Goal: Transaction & Acquisition: Obtain resource

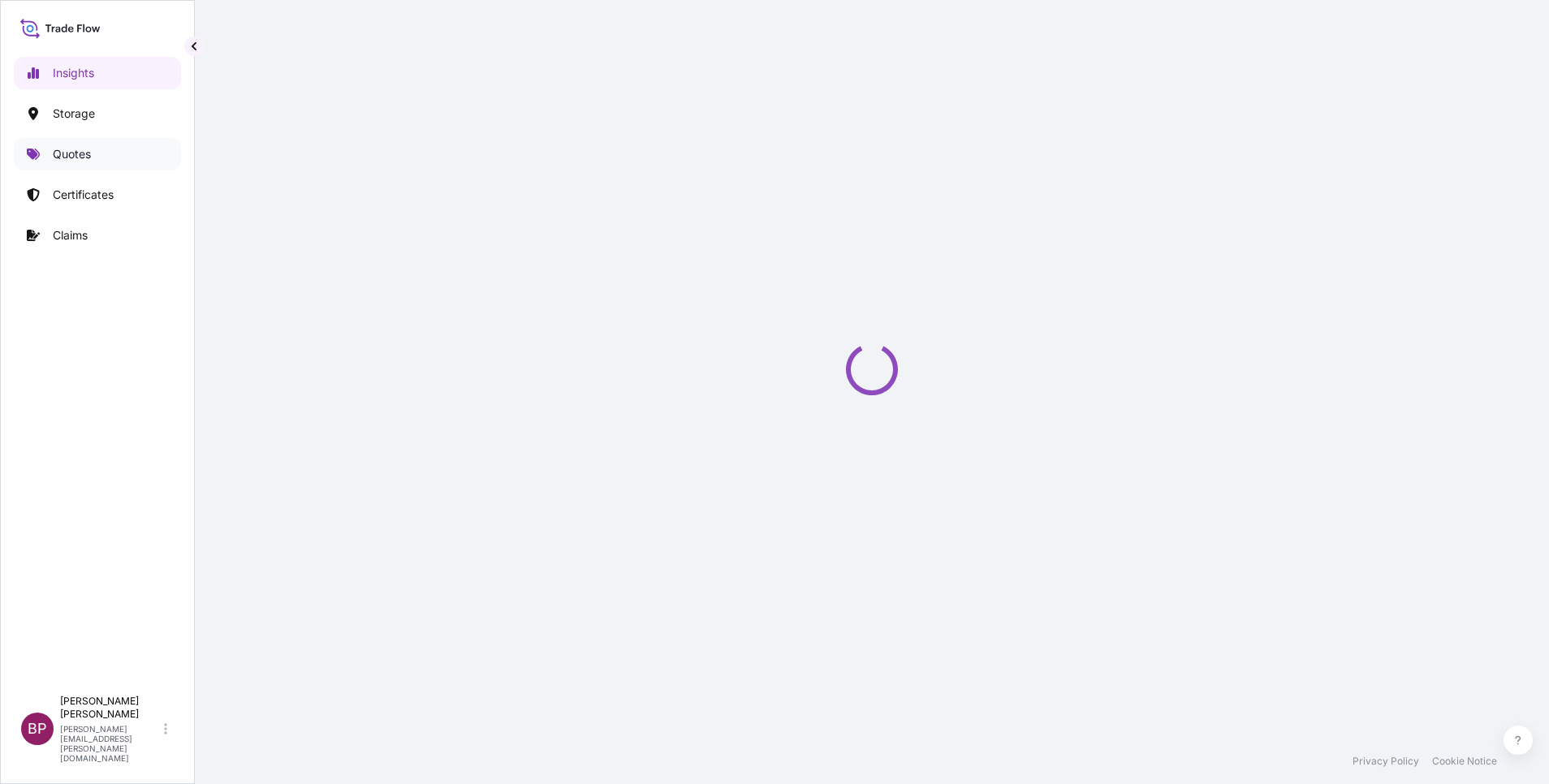
click at [82, 158] on p "Quotes" at bounding box center [71, 154] width 38 height 16
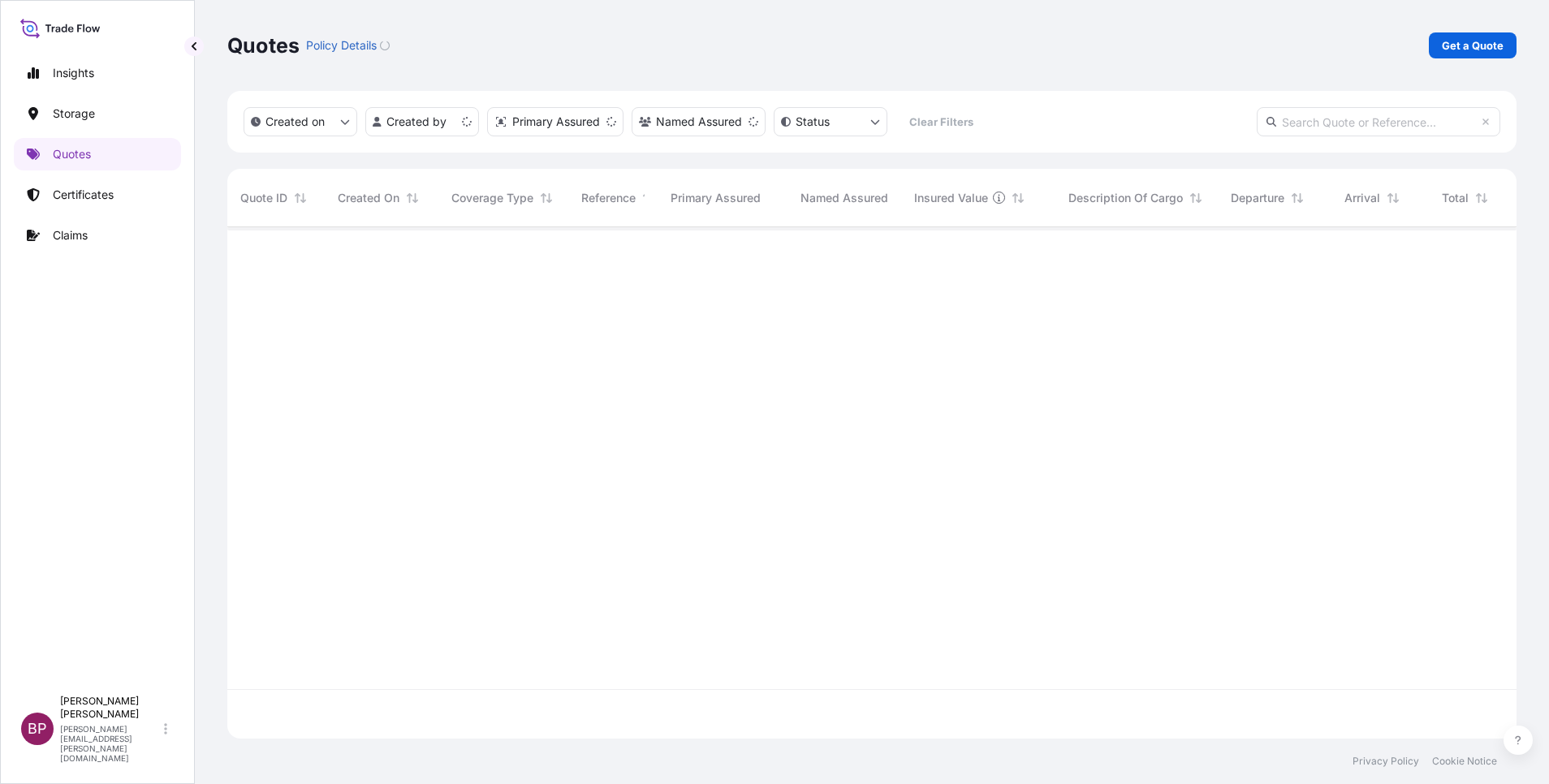
scroll to position [501, 1271]
click at [1458, 48] on p "Get a Quote" at bounding box center [1473, 46] width 61 height 16
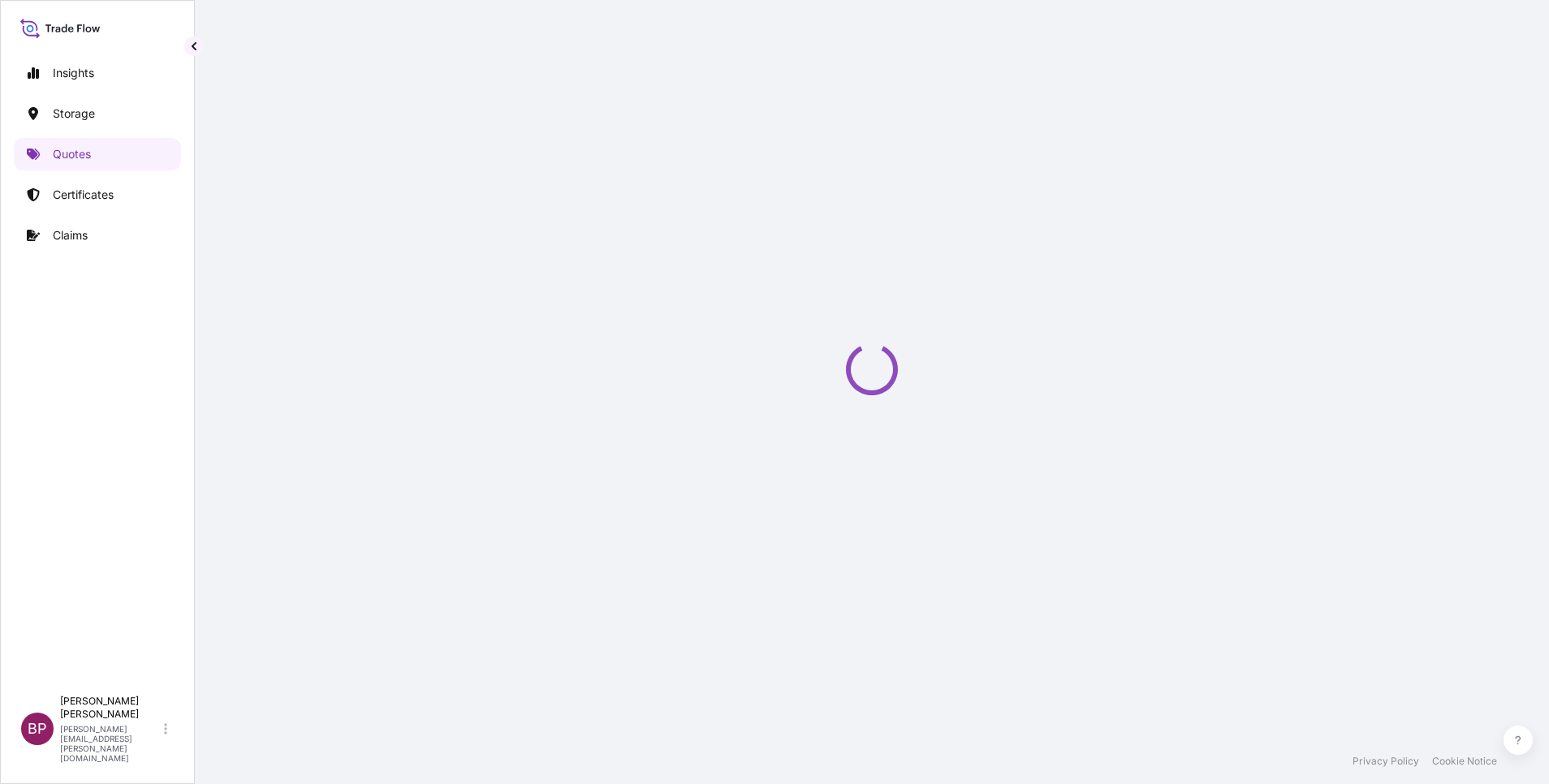
select select "Water"
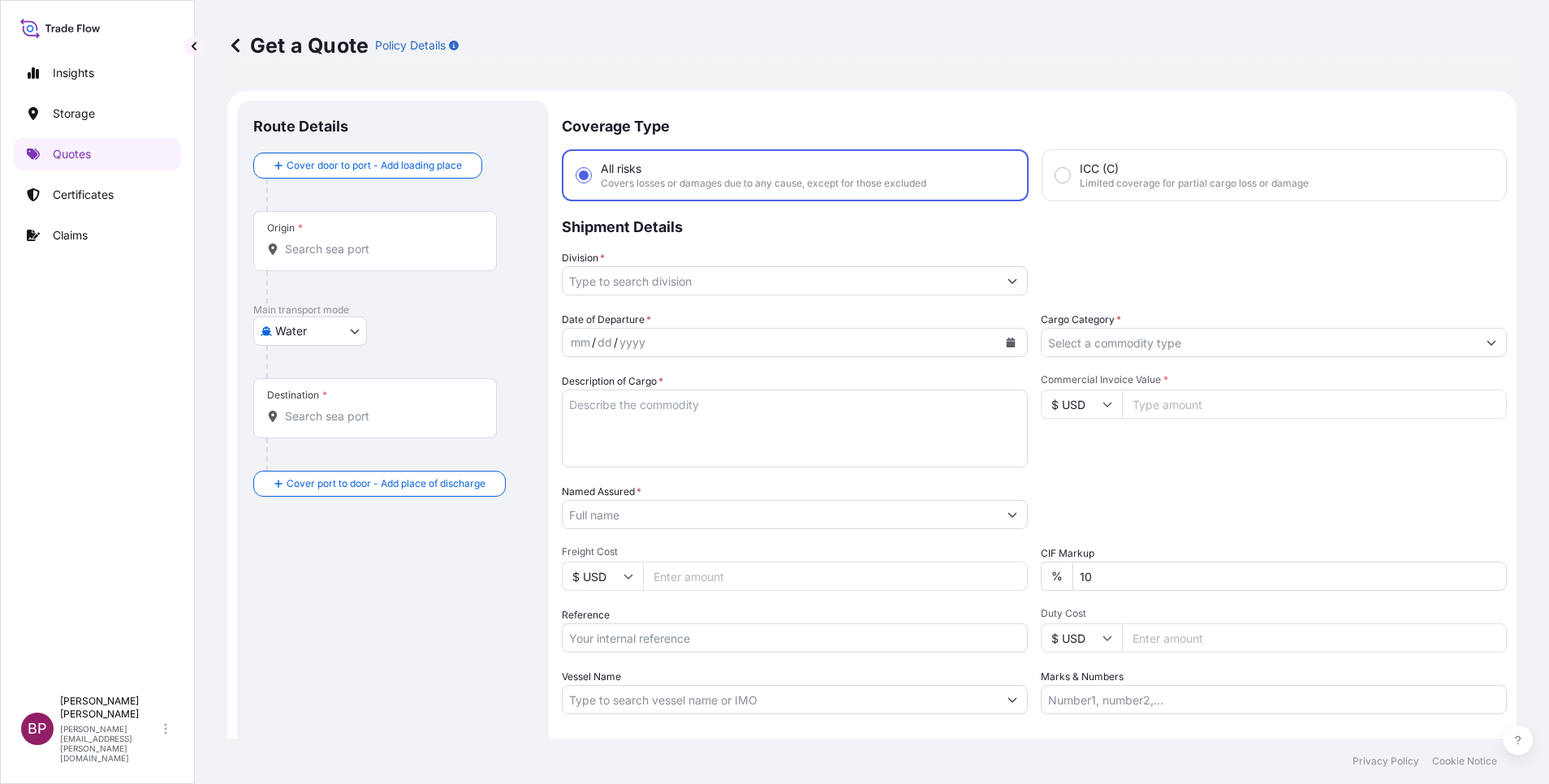
scroll to position [26, 0]
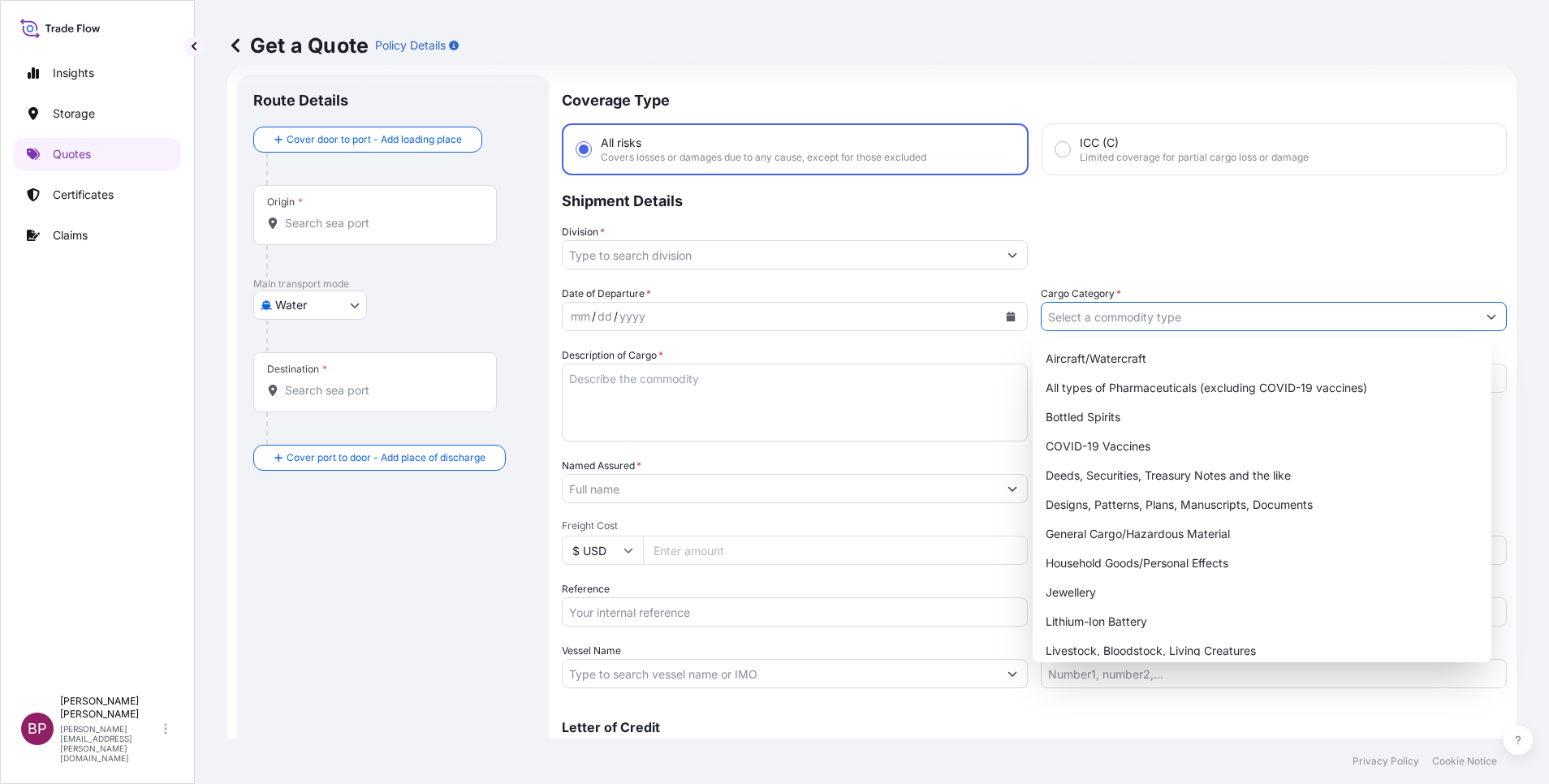
click at [1315, 324] on input "Cargo Category *" at bounding box center [1259, 316] width 436 height 29
click at [1113, 537] on div "General Cargo/Hazardous Material" at bounding box center [1263, 534] width 446 height 29
type input "General Cargo/Hazardous Material"
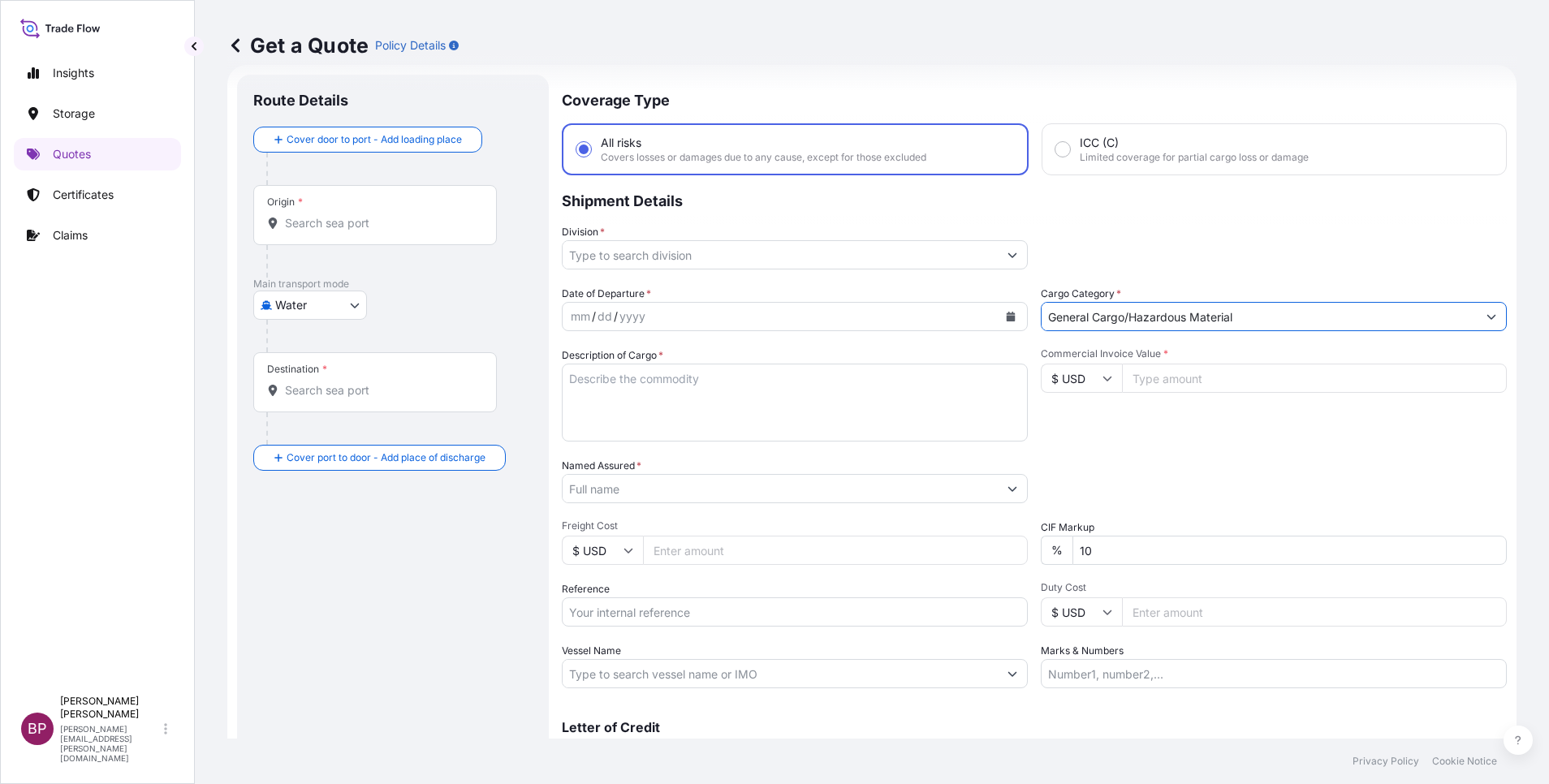
click at [998, 261] on button "Show suggestions" at bounding box center [1012, 255] width 29 height 29
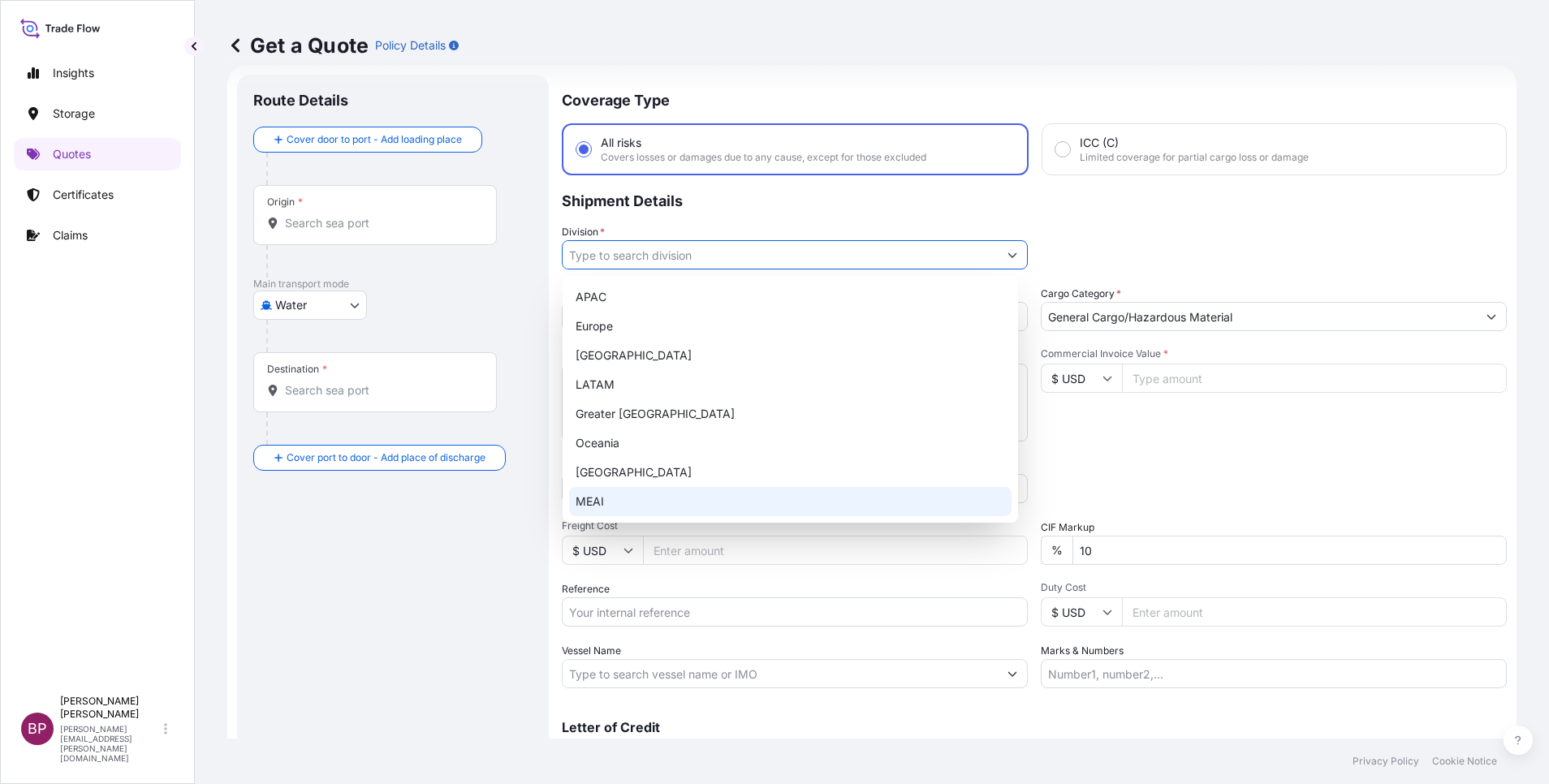
click at [641, 500] on div "MEAI" at bounding box center [790, 501] width 443 height 29
type input "MEAI"
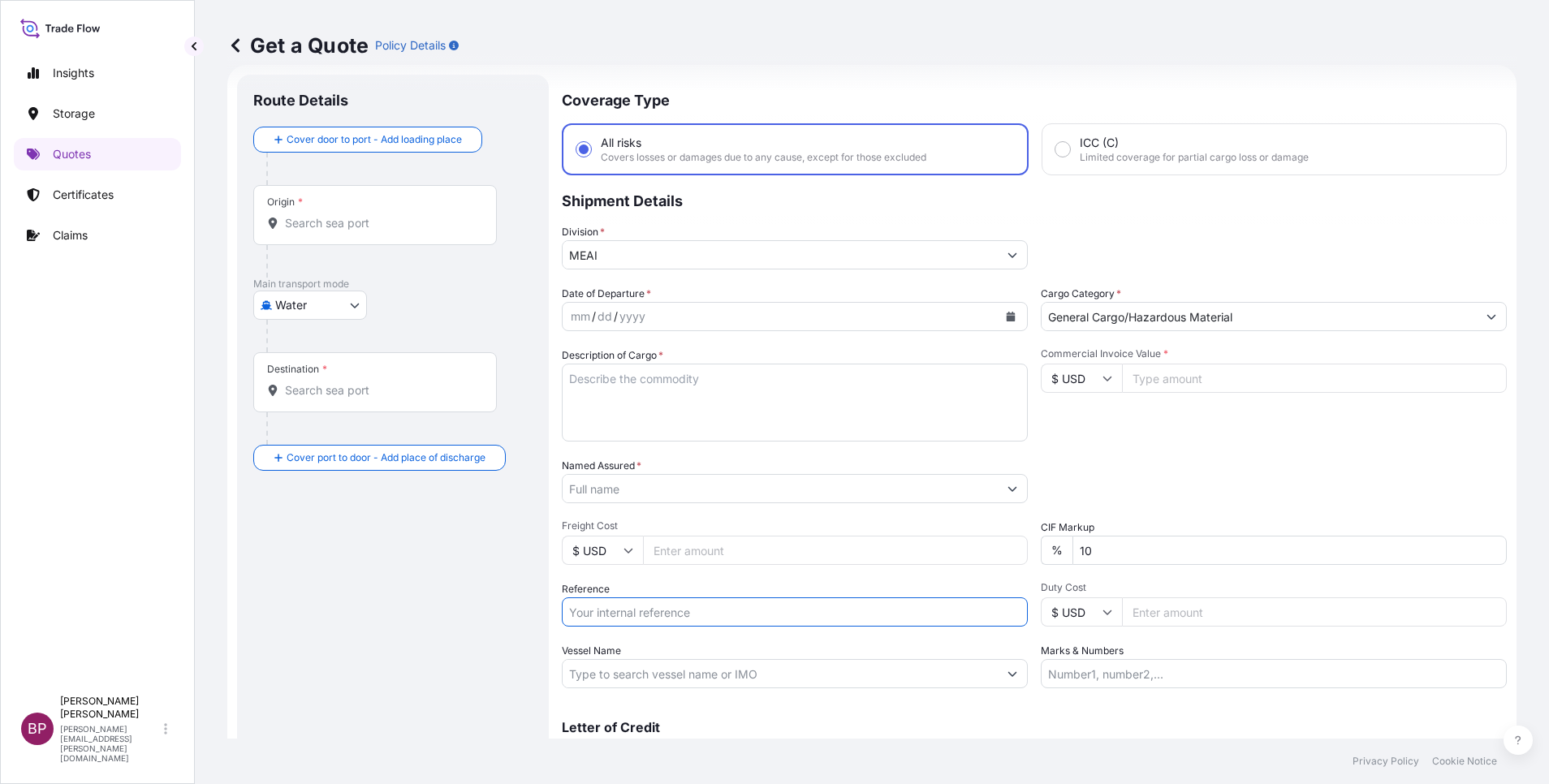
click at [638, 614] on input "Reference" at bounding box center [795, 612] width 466 height 29
paste input "BL:DTSCTAO25030026/BSJQD0087629 SSLS3398"
type input "BL:DTSCTAO25030026/BSJQD0087629 SSLS3398"
click at [689, 495] on input "Named Assured *" at bounding box center [775, 488] width 426 height 29
paste input "SAMA UNITED TRADING COMPANY"
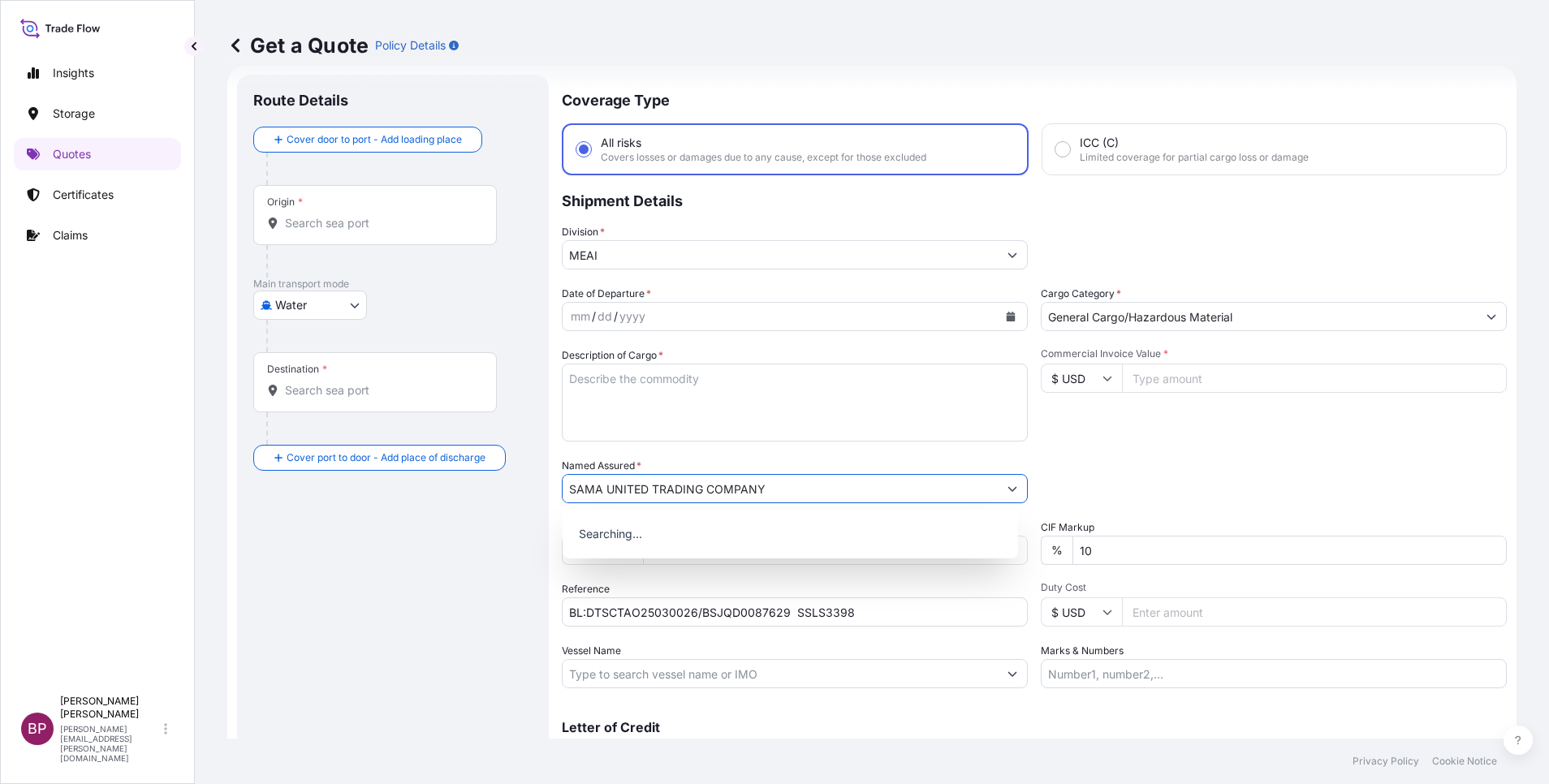
type input "SAMA UNITED TRADING COMPANY"
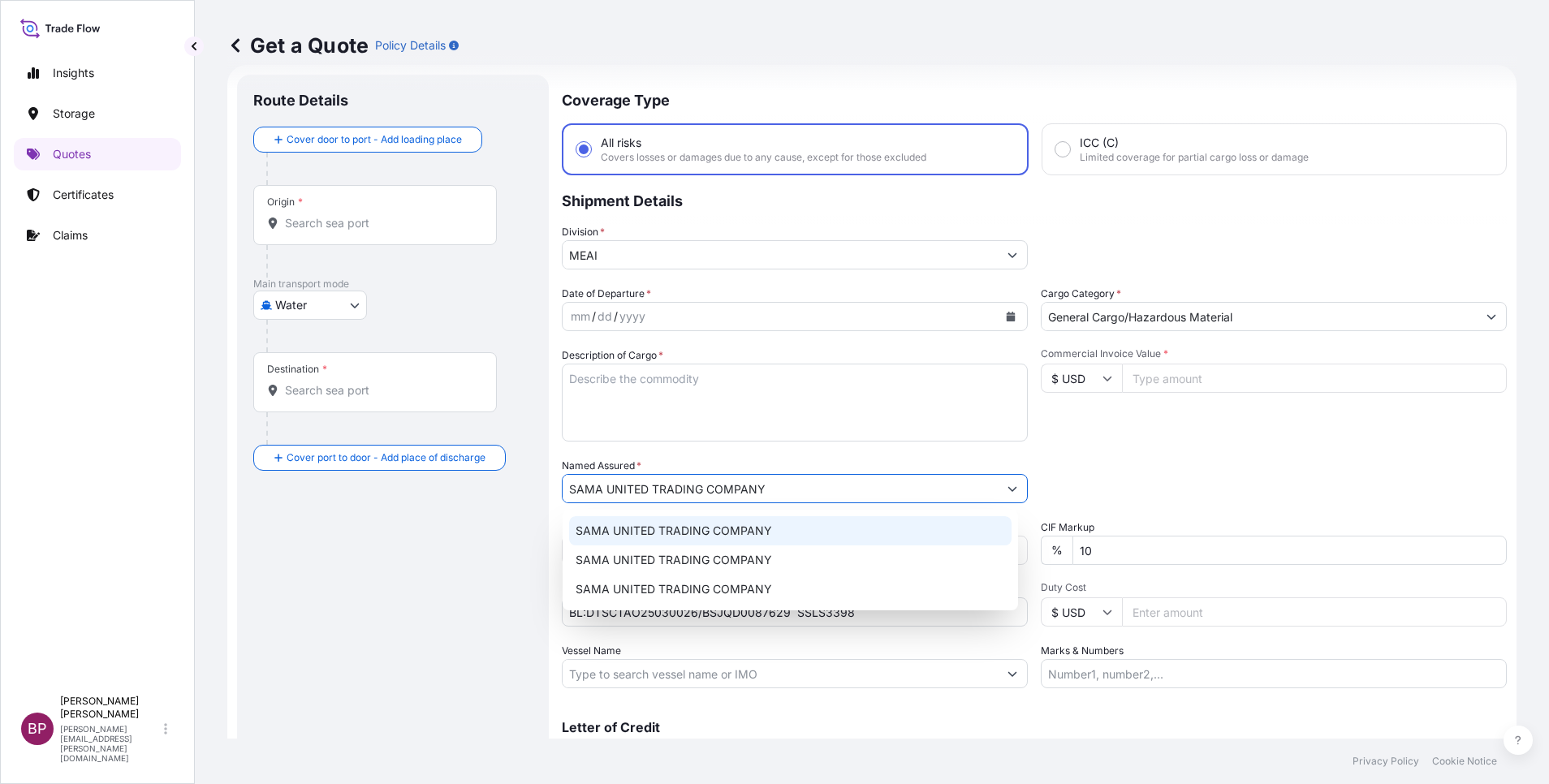
click at [832, 418] on textarea "Description of Cargo *" at bounding box center [795, 402] width 466 height 78
paste textarea "SANDWICH PAPER"
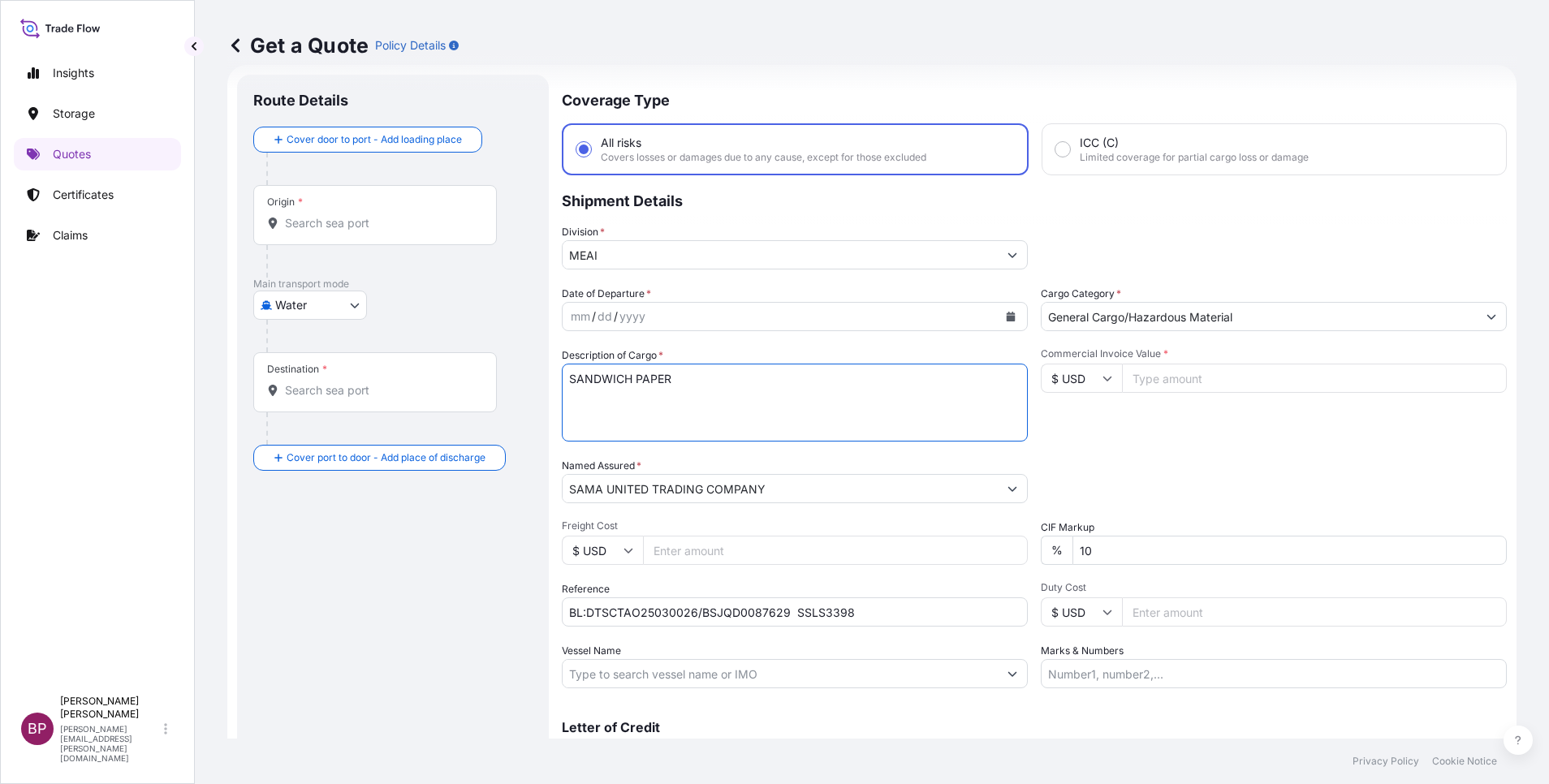
type textarea "SANDWICH PAPER"
click at [1162, 381] on input "Commercial Invoice Value *" at bounding box center [1315, 378] width 385 height 29
paste input "27350"
type input "27350"
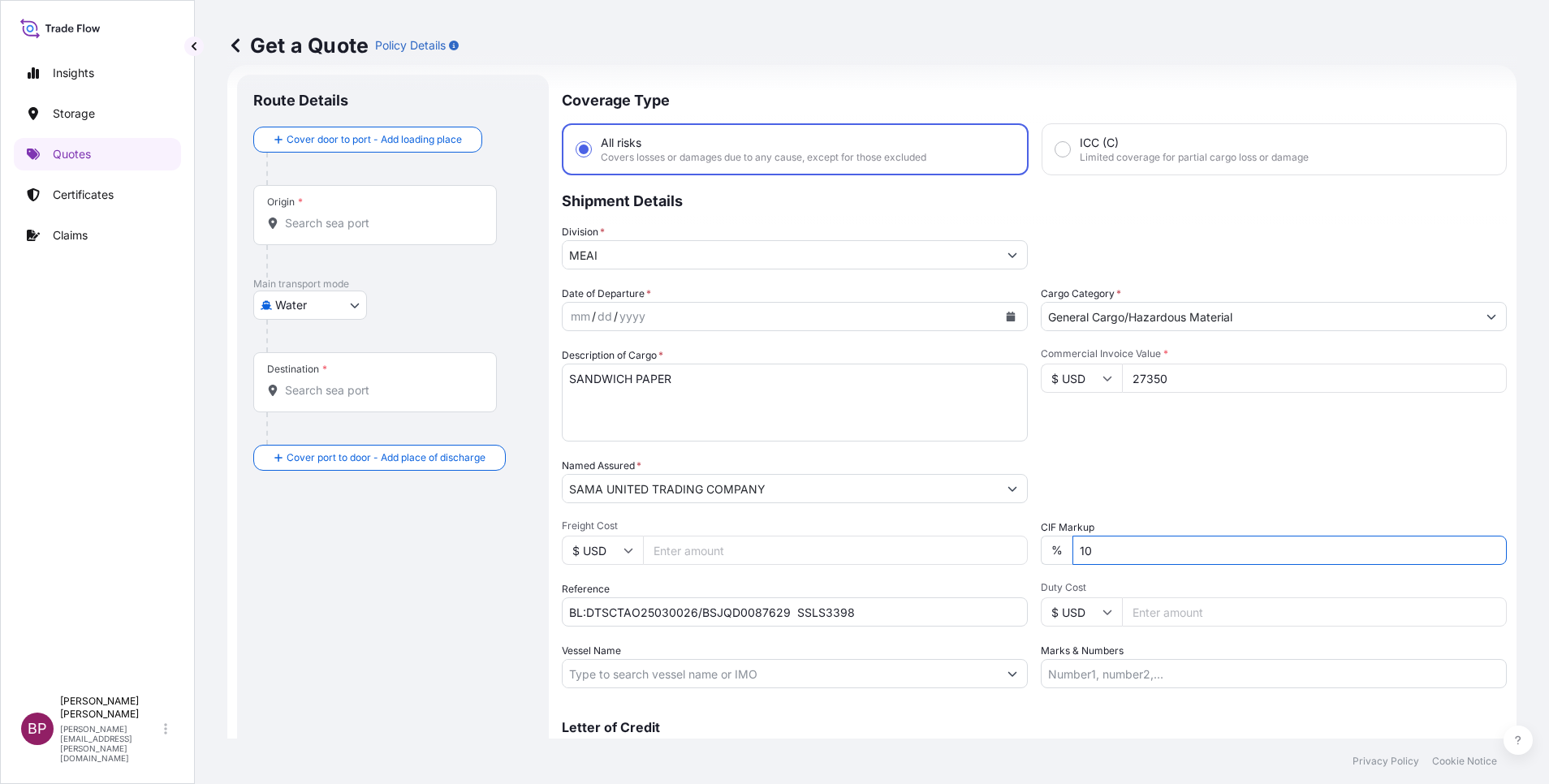
drag, startPoint x: 1108, startPoint y: 536, endPoint x: 1046, endPoint y: 541, distance: 62.2
click at [1050, 543] on div "% 10" at bounding box center [1274, 550] width 466 height 29
type input "0"
click at [1007, 318] on icon "Calendar" at bounding box center [1012, 316] width 9 height 10
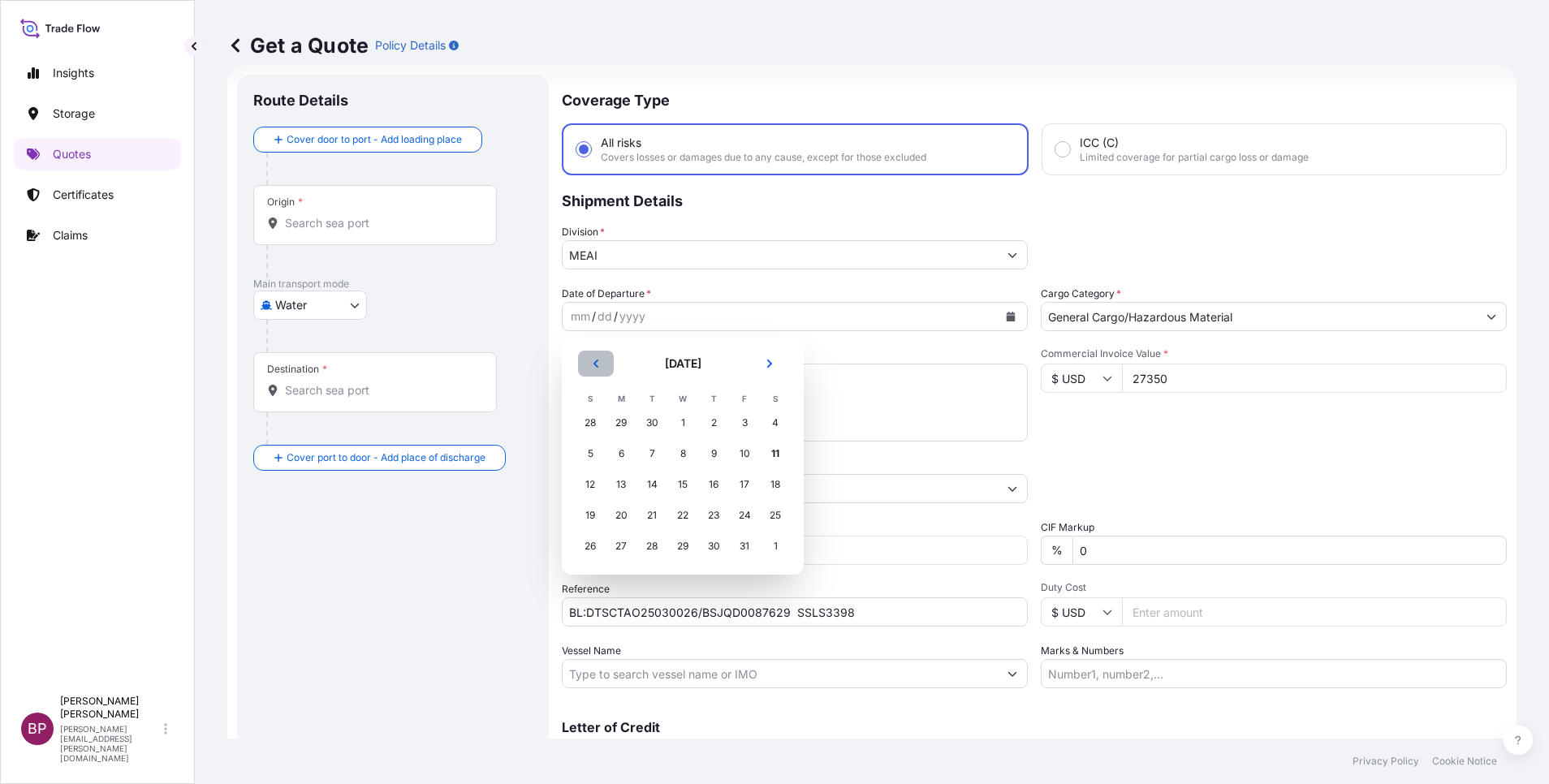
click at [601, 363] on button "Previous" at bounding box center [595, 363] width 36 height 26
click at [623, 513] on div "22" at bounding box center [621, 515] width 29 height 29
click at [623, 512] on div "22" at bounding box center [621, 515] width 29 height 29
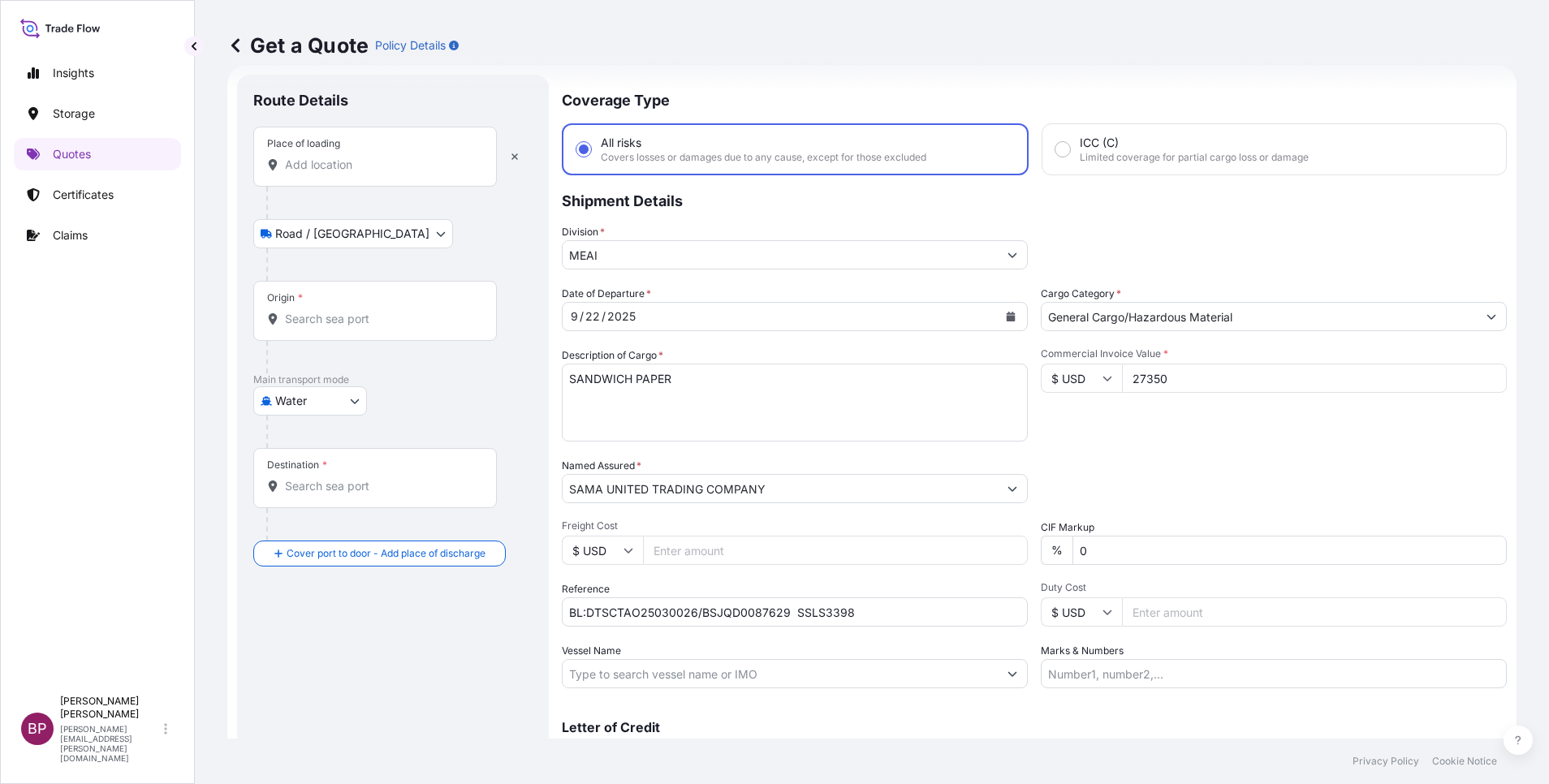
click at [342, 166] on input "Place of loading" at bounding box center [381, 164] width 191 height 16
paste input "QINGDAO"
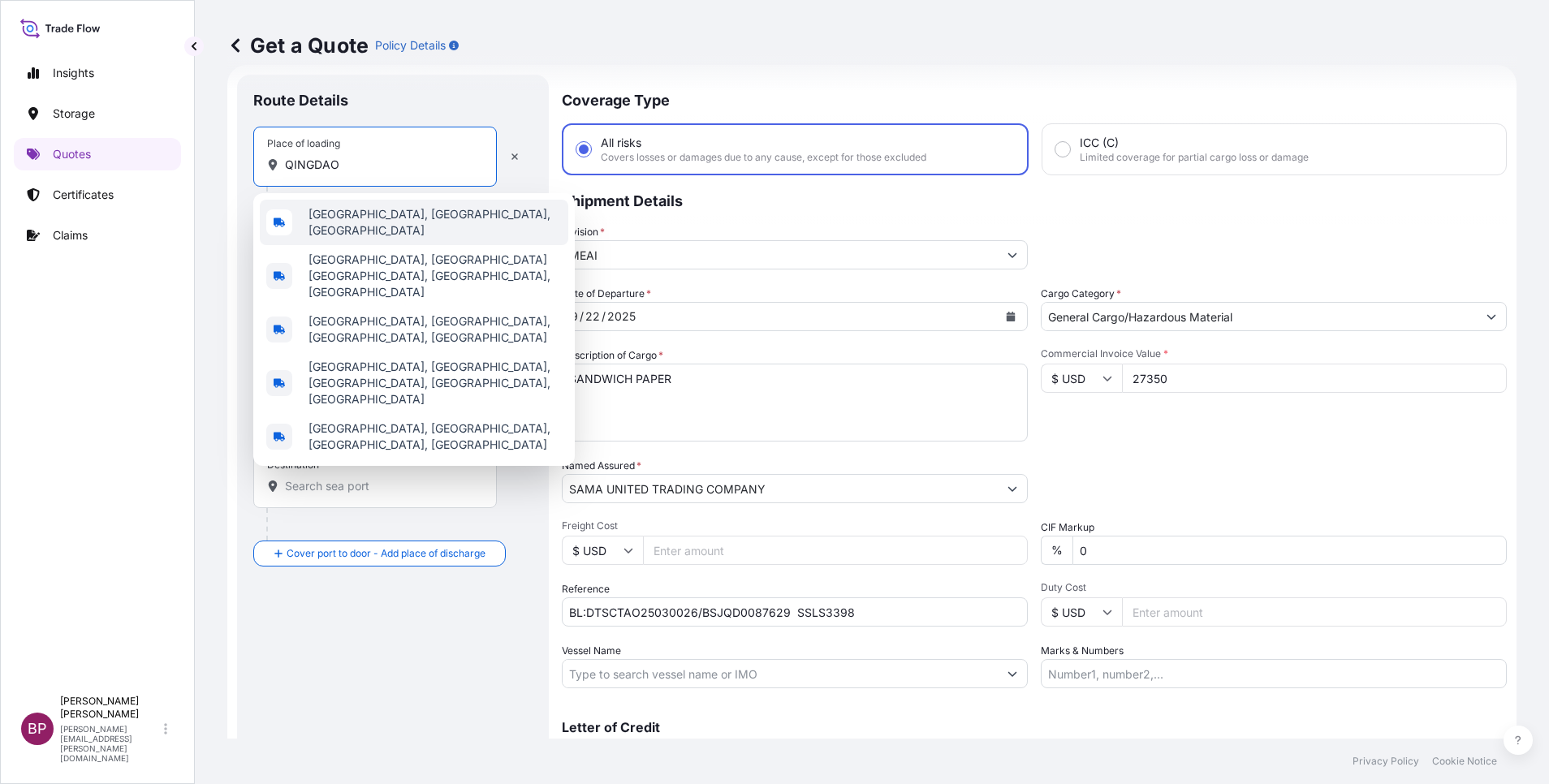
click at [381, 217] on span "Qingdao, Shandong, China" at bounding box center [435, 222] width 254 height 32
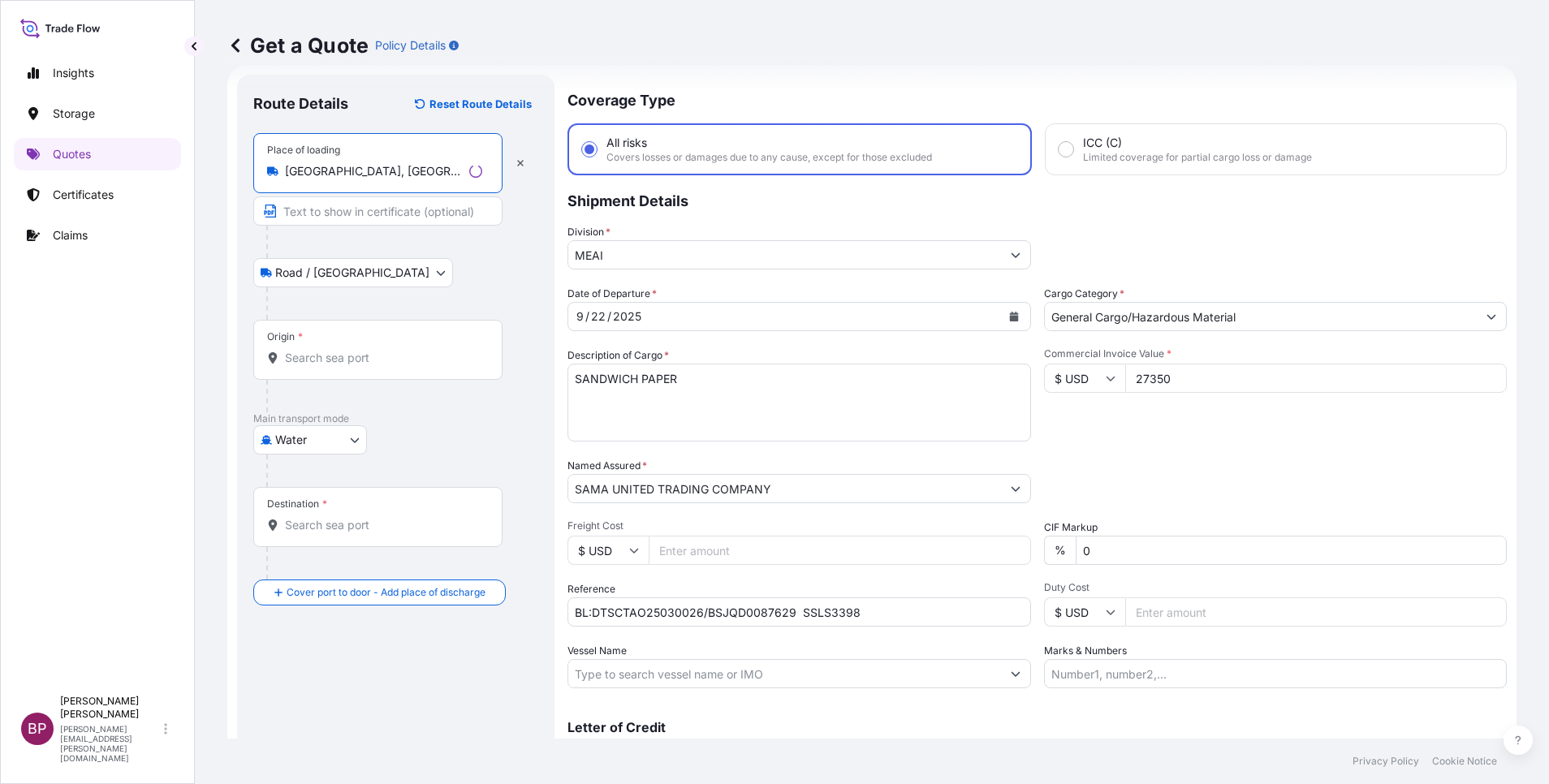
type input "Qingdao, Shandong, China"
click at [365, 358] on input "Origin *" at bounding box center [384, 358] width 198 height 16
paste input "QINGDAO"
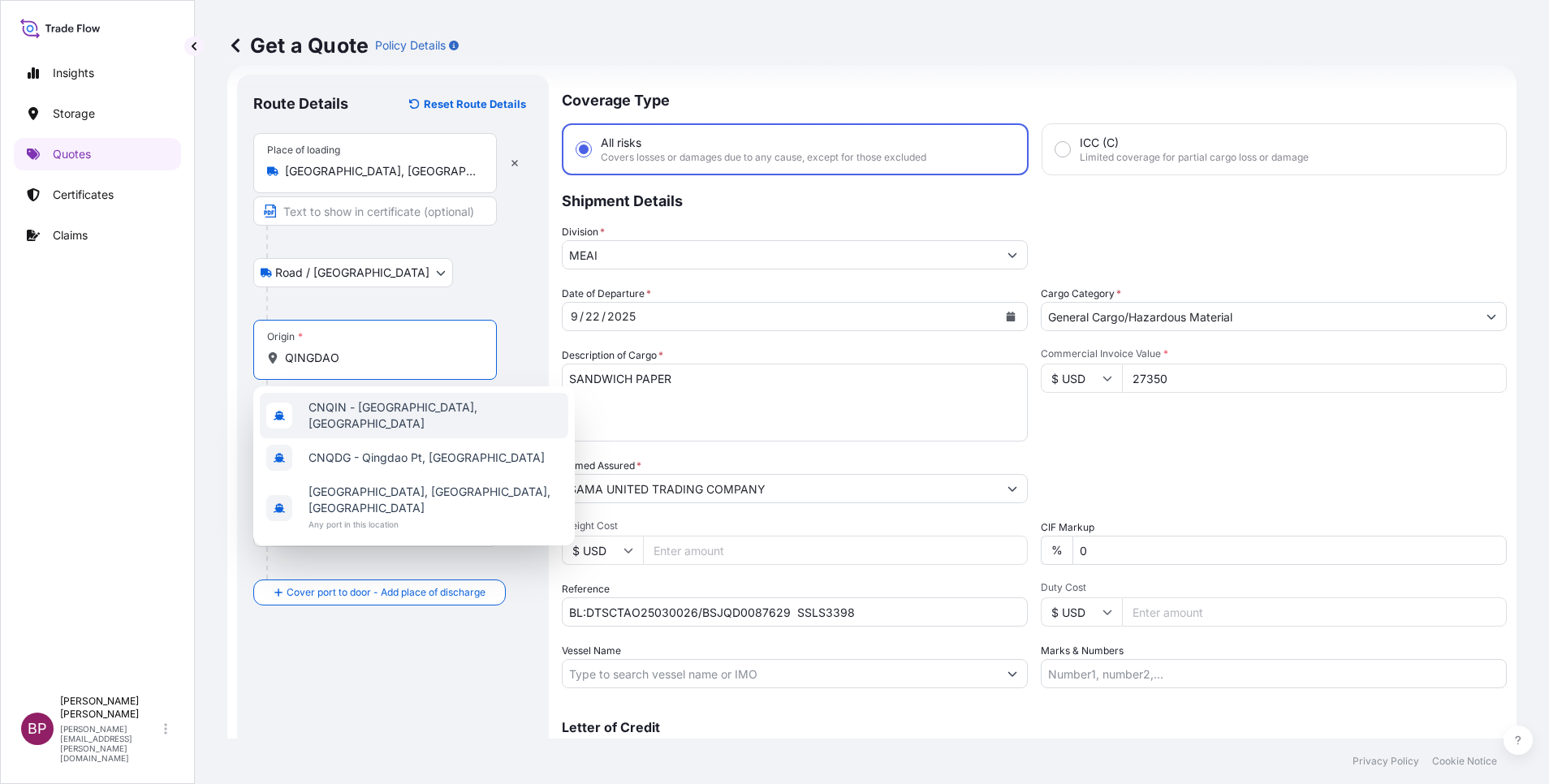
click at [417, 417] on span "CNQIN - Qingdao, China" at bounding box center [435, 415] width 254 height 32
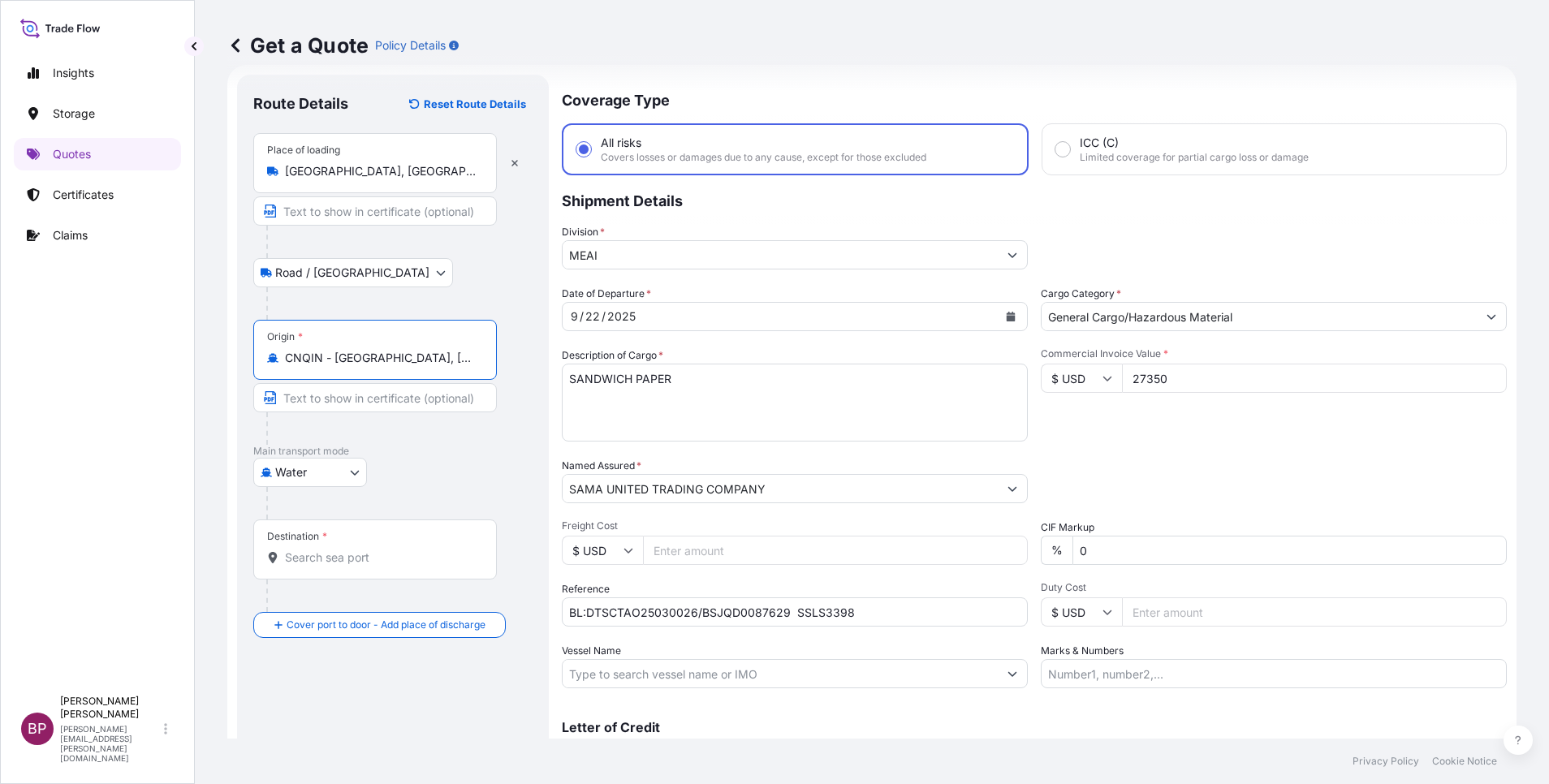
type input "CNQIN - Qingdao, China"
drag, startPoint x: 384, startPoint y: 553, endPoint x: 374, endPoint y: 546, distance: 12.2
click at [383, 552] on input "Destination *" at bounding box center [381, 557] width 191 height 16
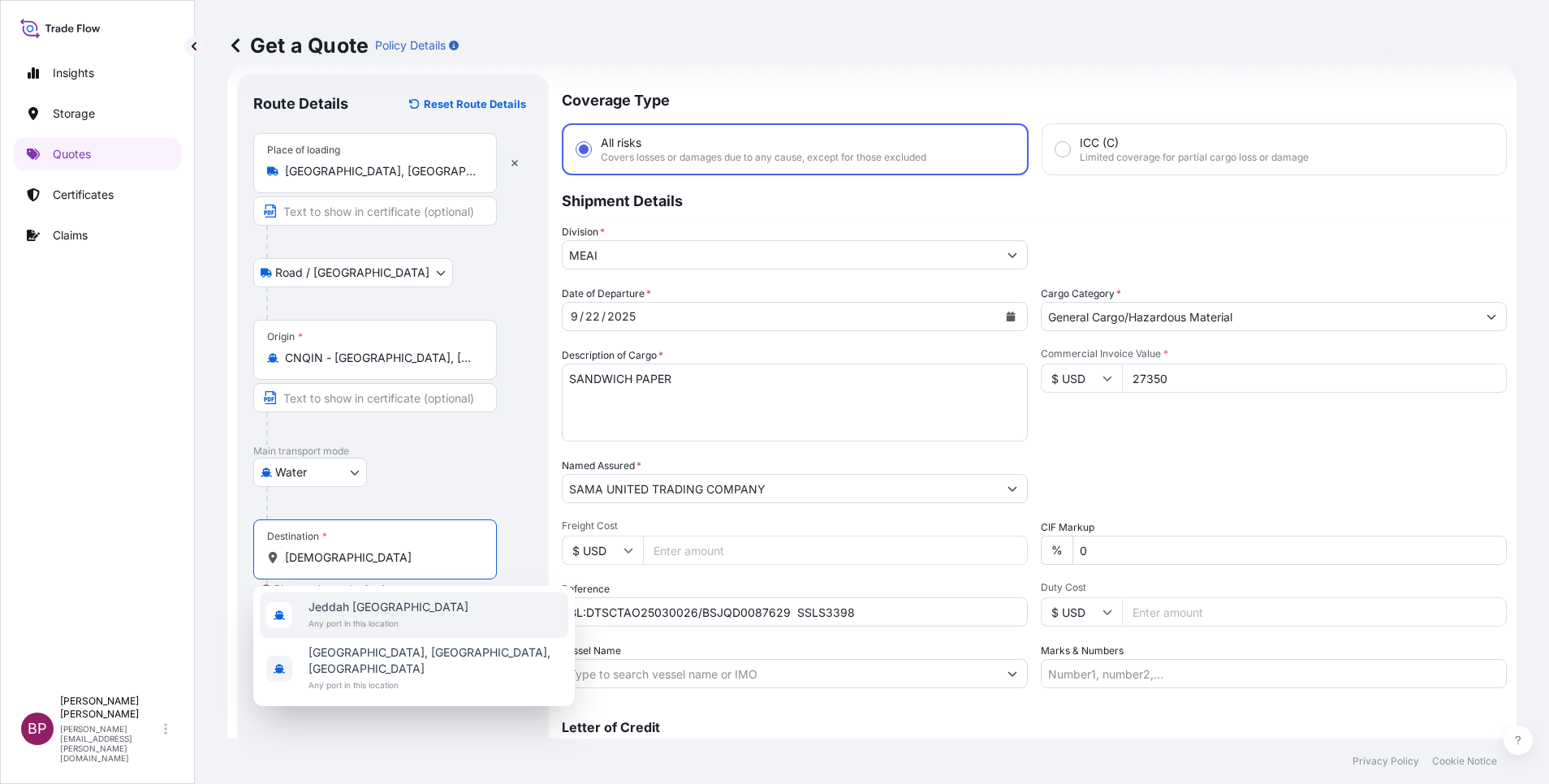
click at [372, 615] on span "Any port in this location" at bounding box center [388, 623] width 160 height 16
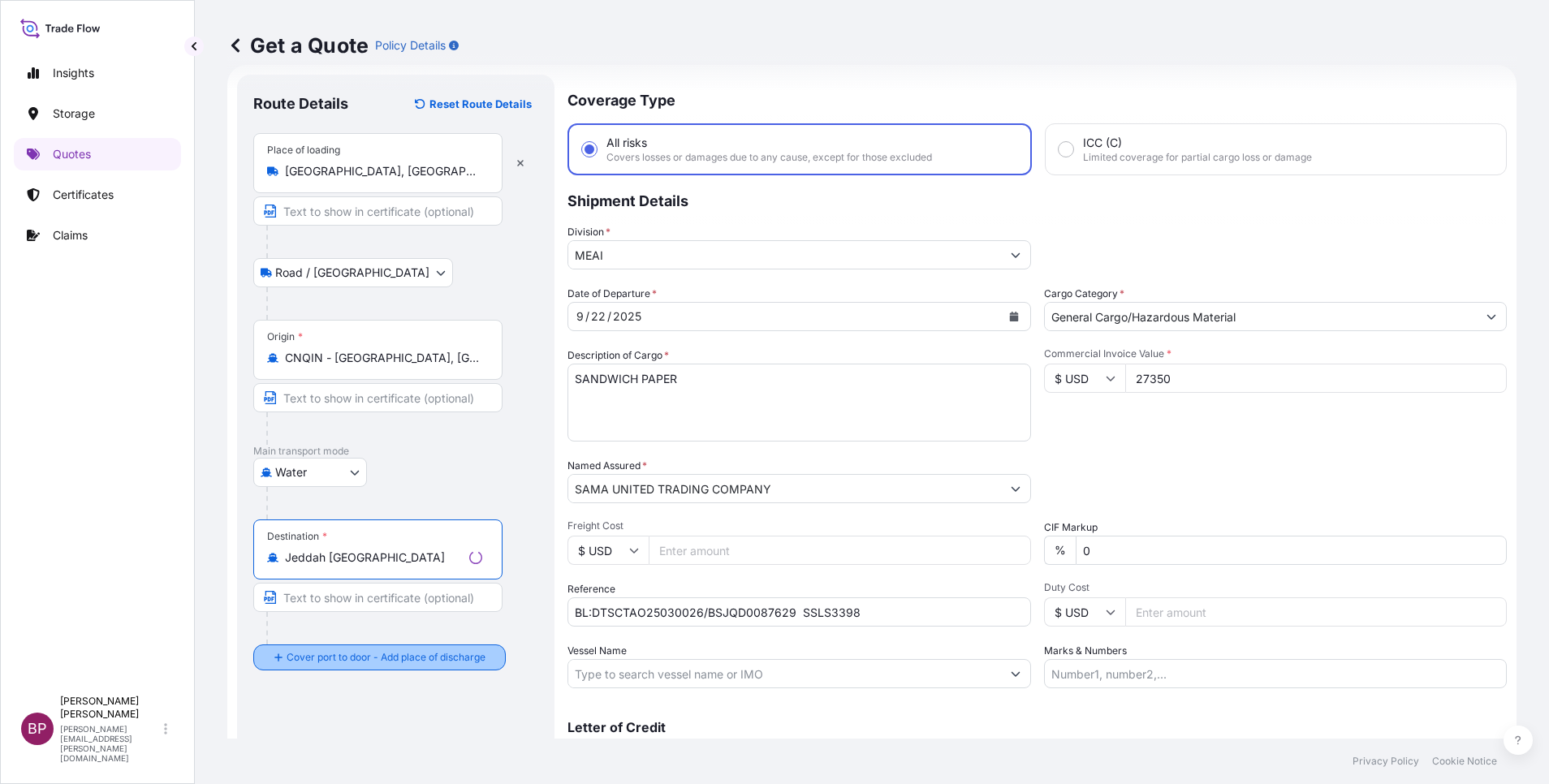
type input "Jeddah Saudi Arabia"
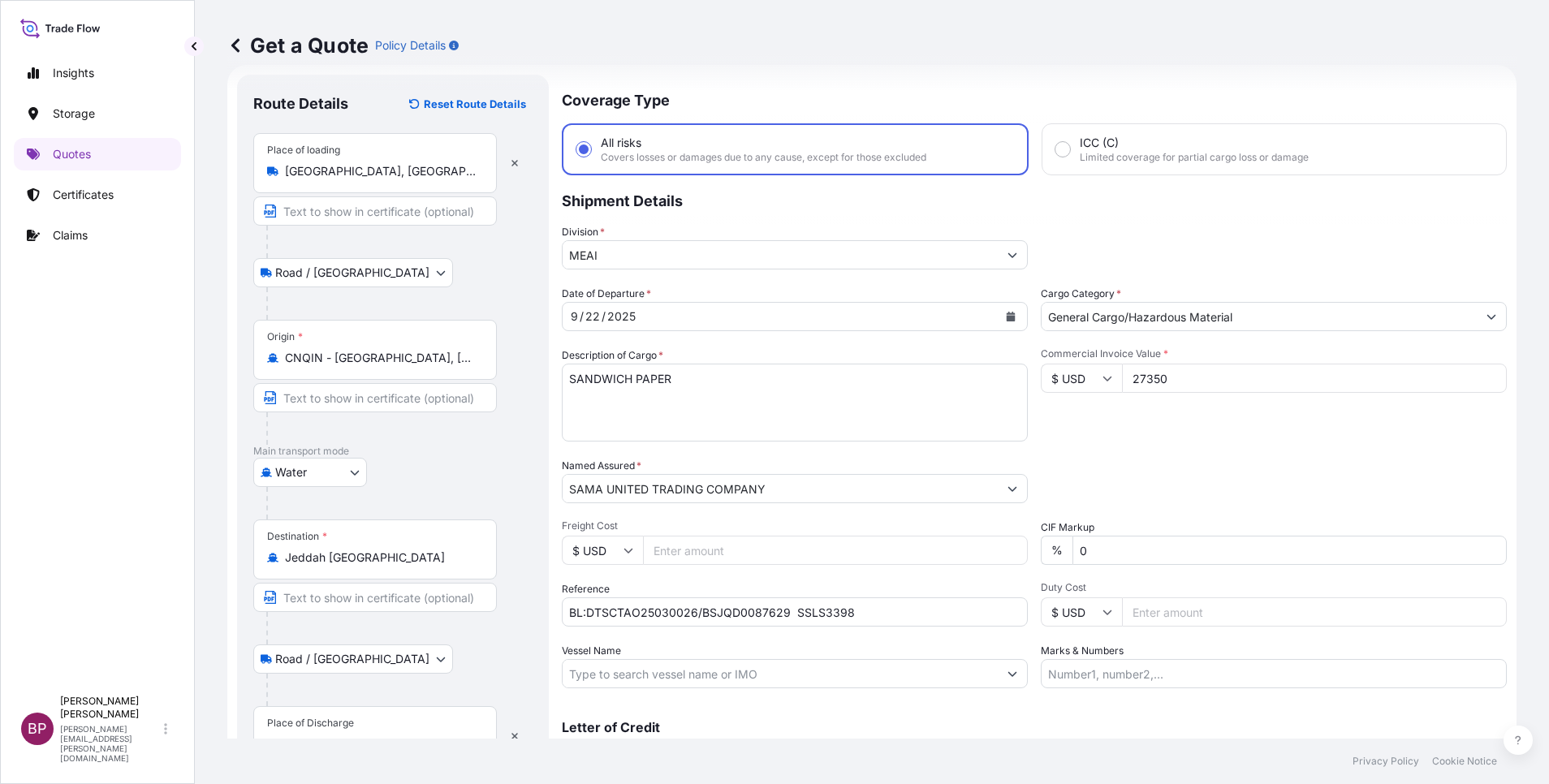
click at [329, 721] on div "Place of Discharge" at bounding box center [310, 723] width 87 height 13
click at [329, 737] on input "Place of Discharge" at bounding box center [381, 744] width 191 height 16
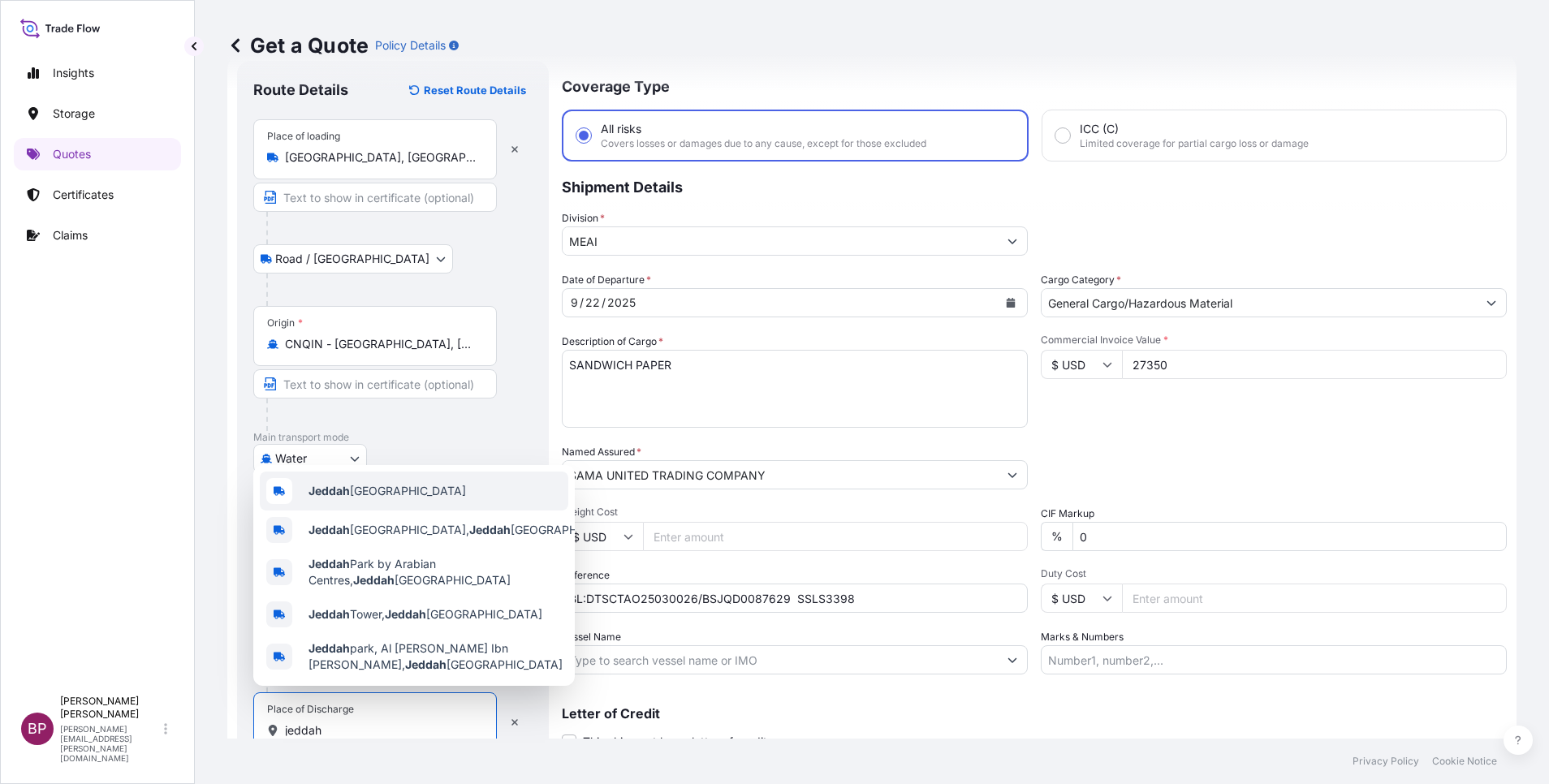
click at [379, 491] on span "Jeddah Saudi Arabia" at bounding box center [386, 491] width 157 height 16
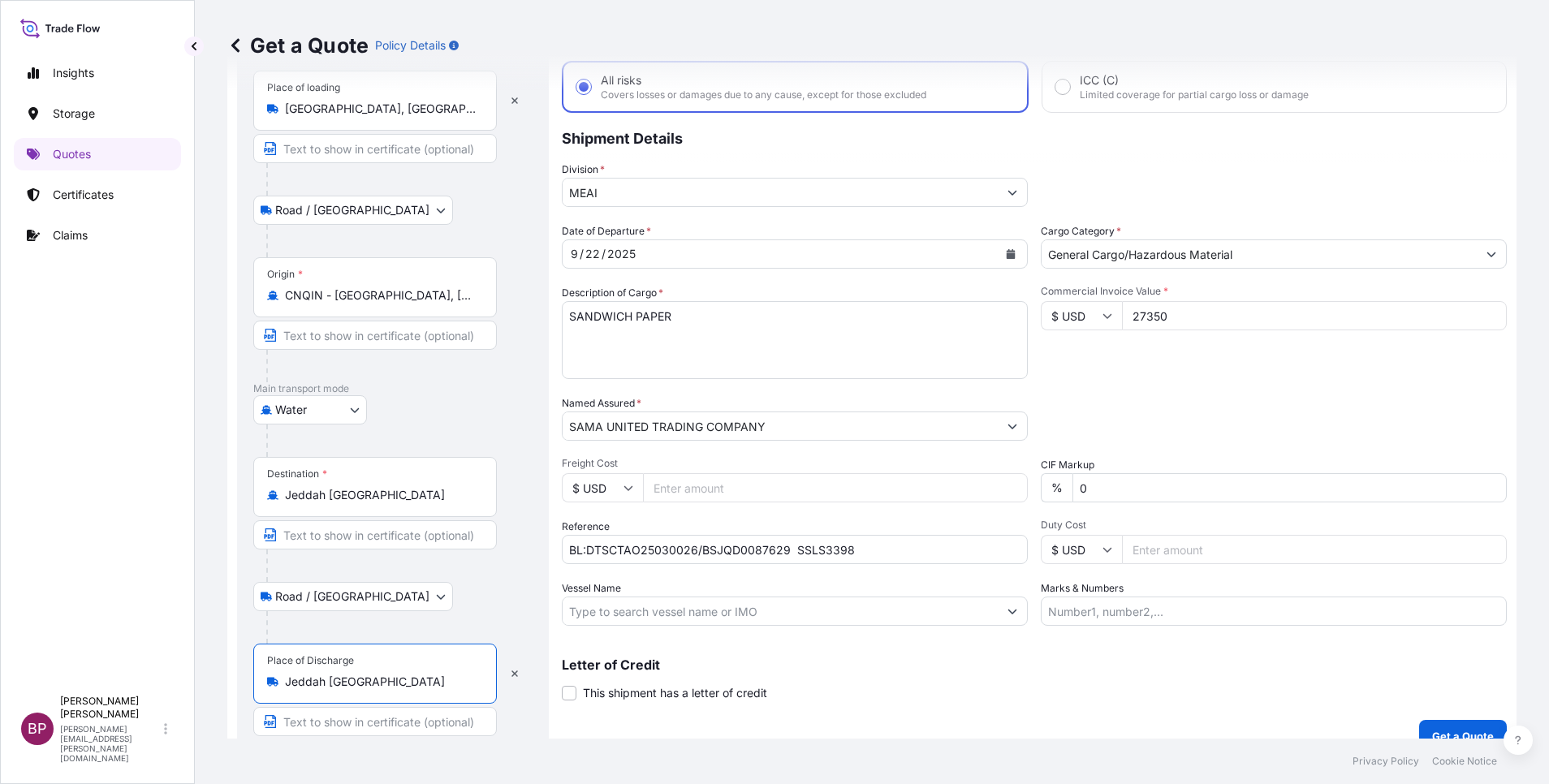
scroll to position [112, 0]
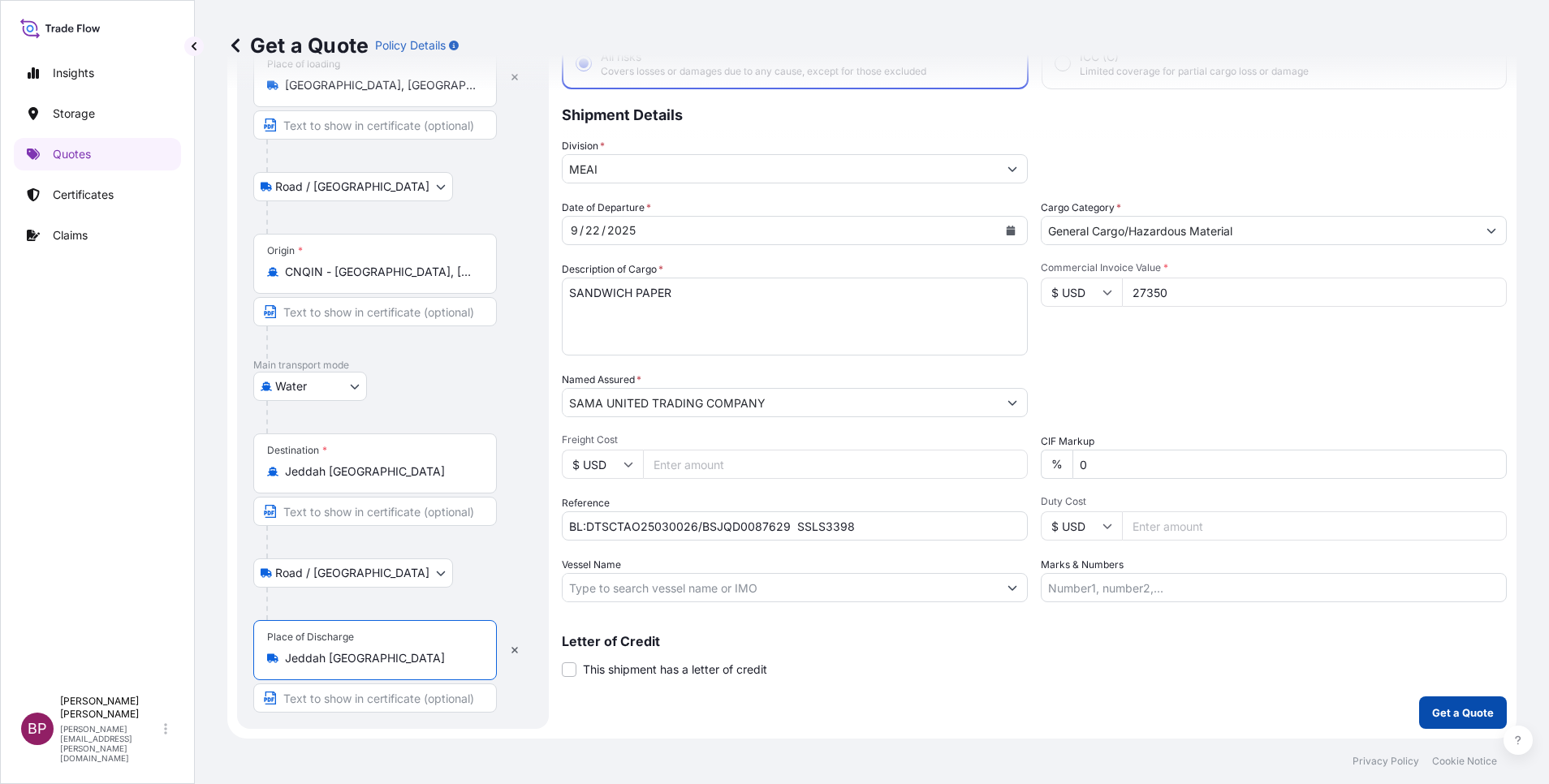
type input "Jeddah Saudi Arabia"
click at [1457, 716] on p "Get a Quote" at bounding box center [1463, 713] width 61 height 16
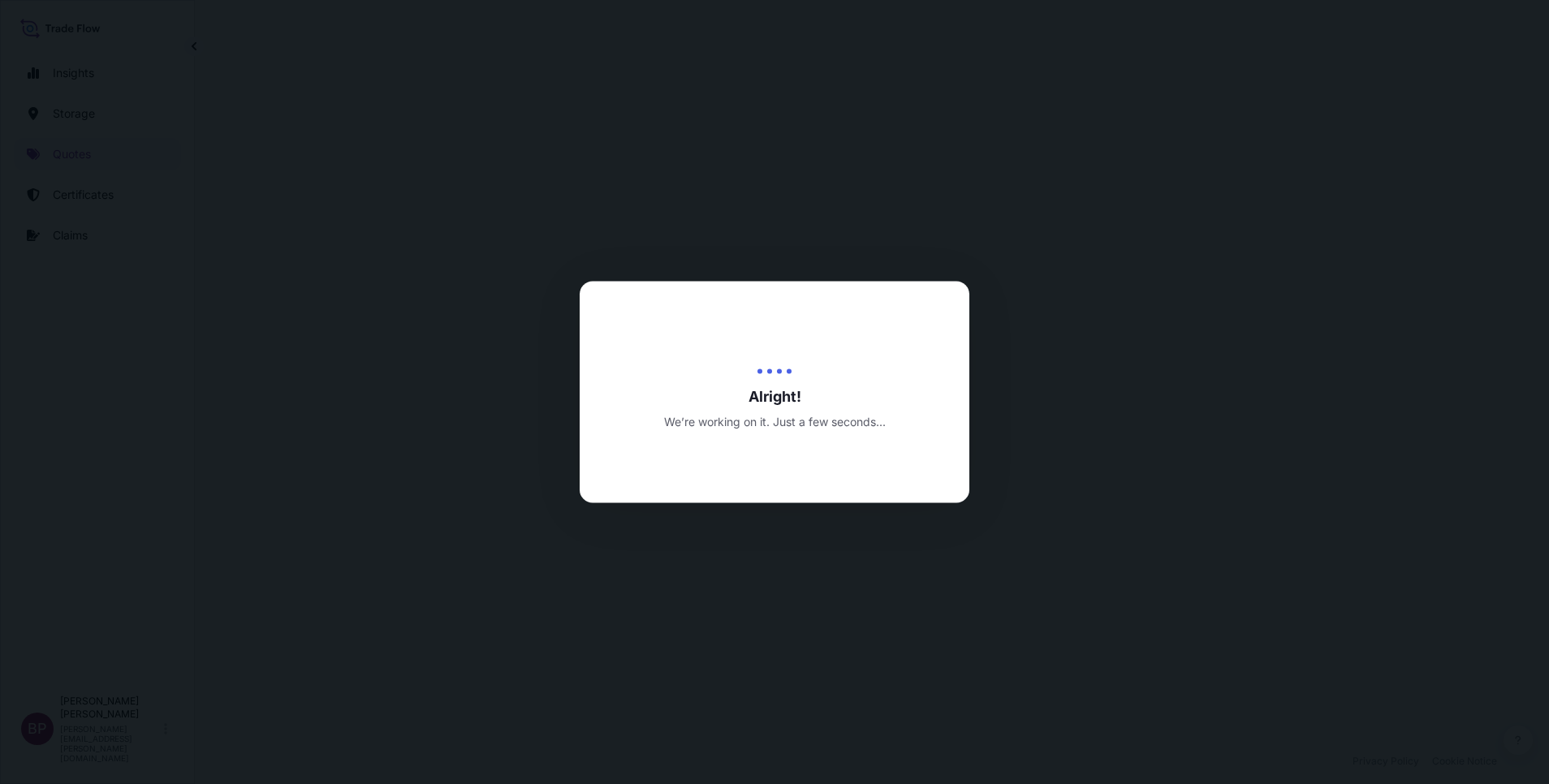
select select "Road / Inland"
select select "Water"
select select "Road / Inland"
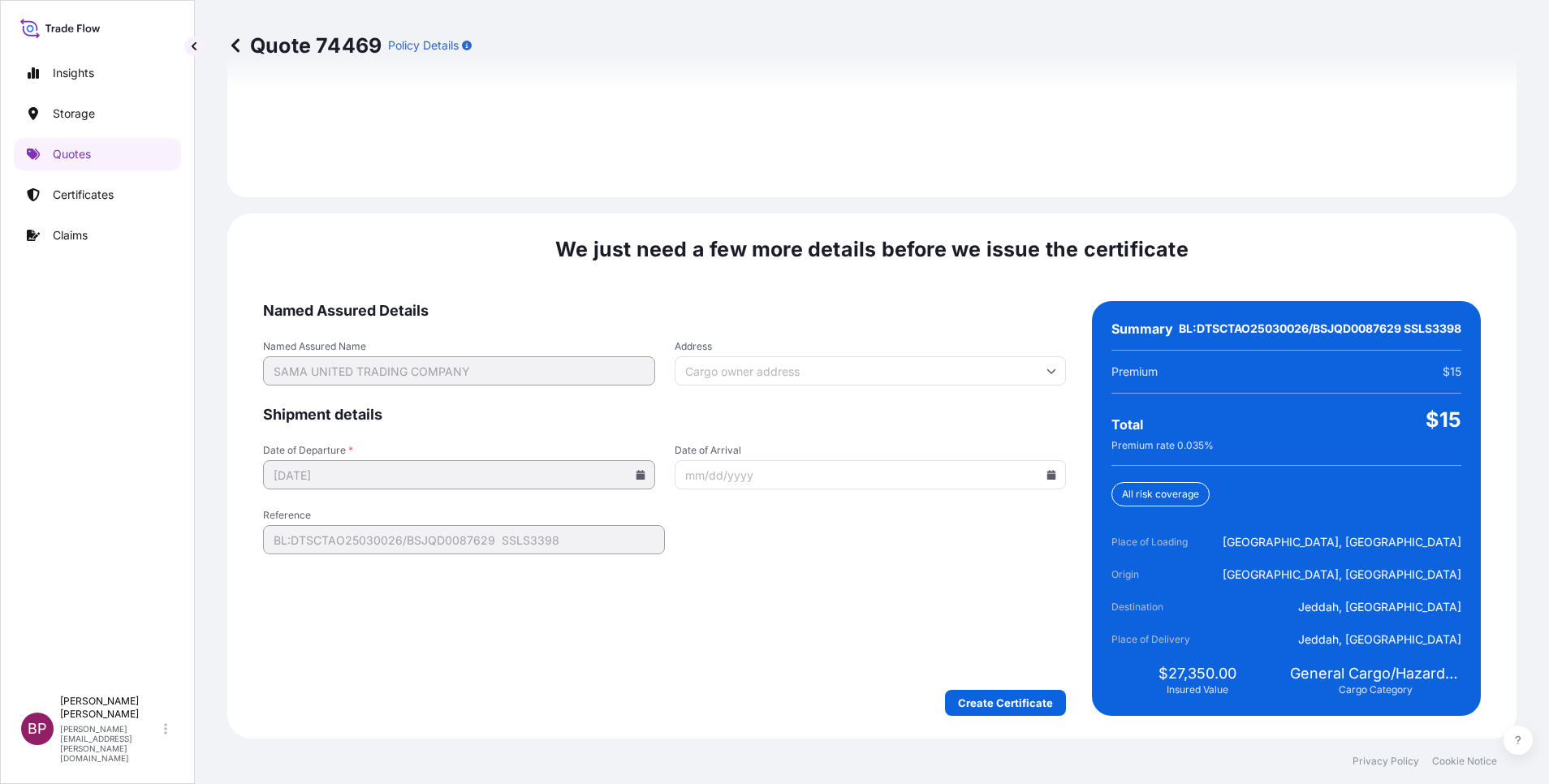
scroll to position [2439, 0]
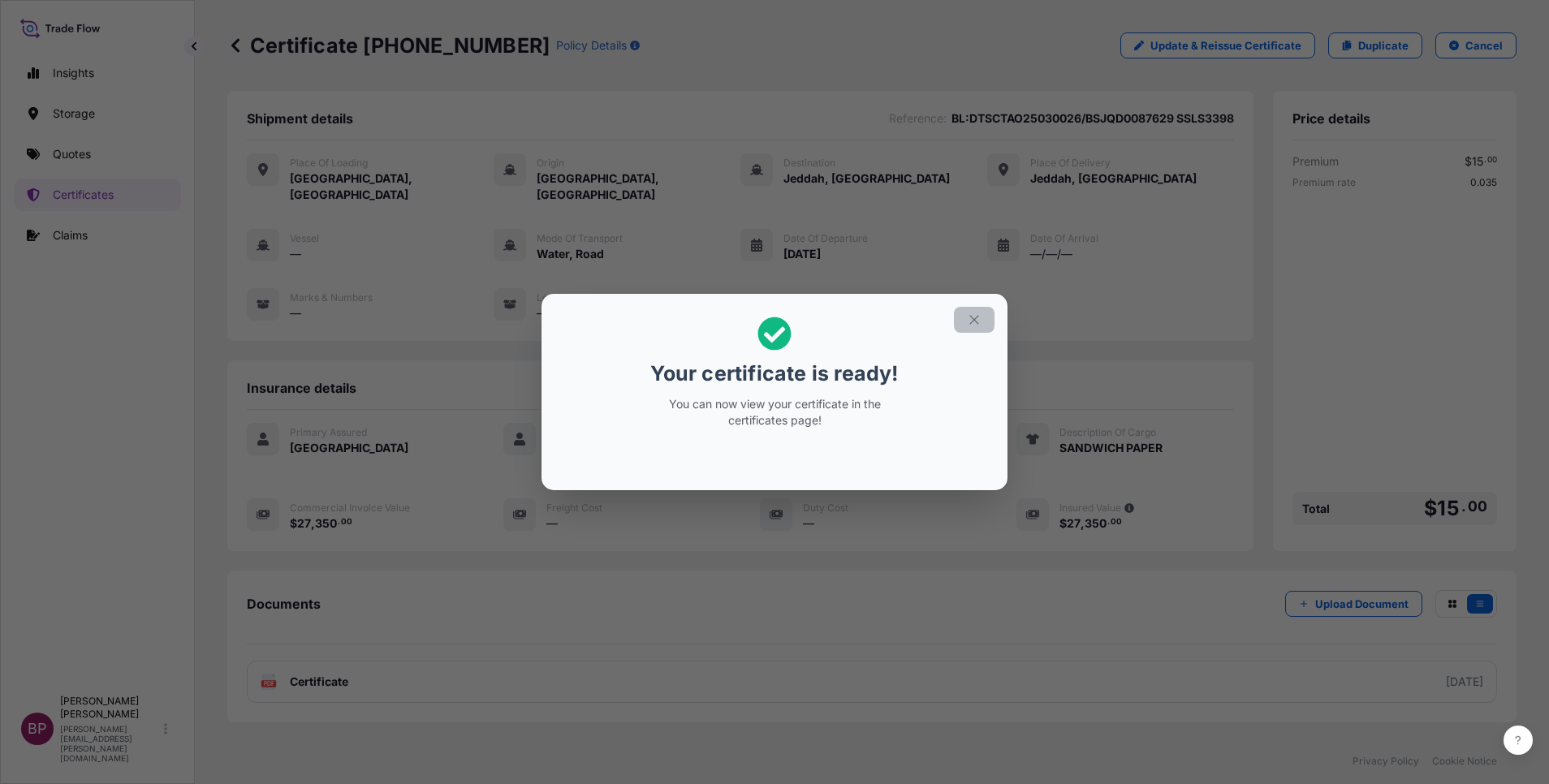
click at [978, 326] on icon "button" at bounding box center [974, 320] width 15 height 15
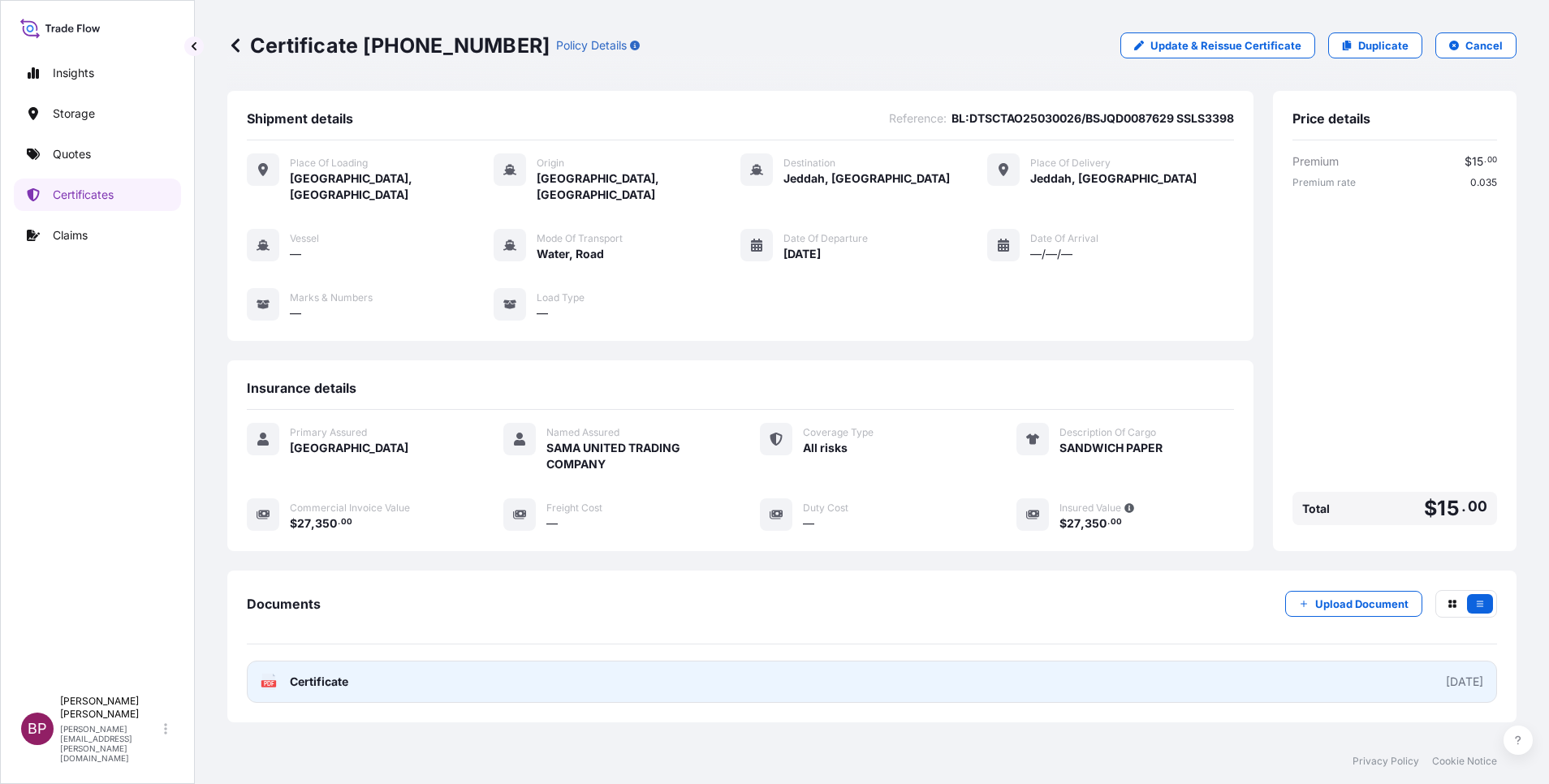
click at [331, 674] on span "Certificate" at bounding box center [319, 682] width 59 height 16
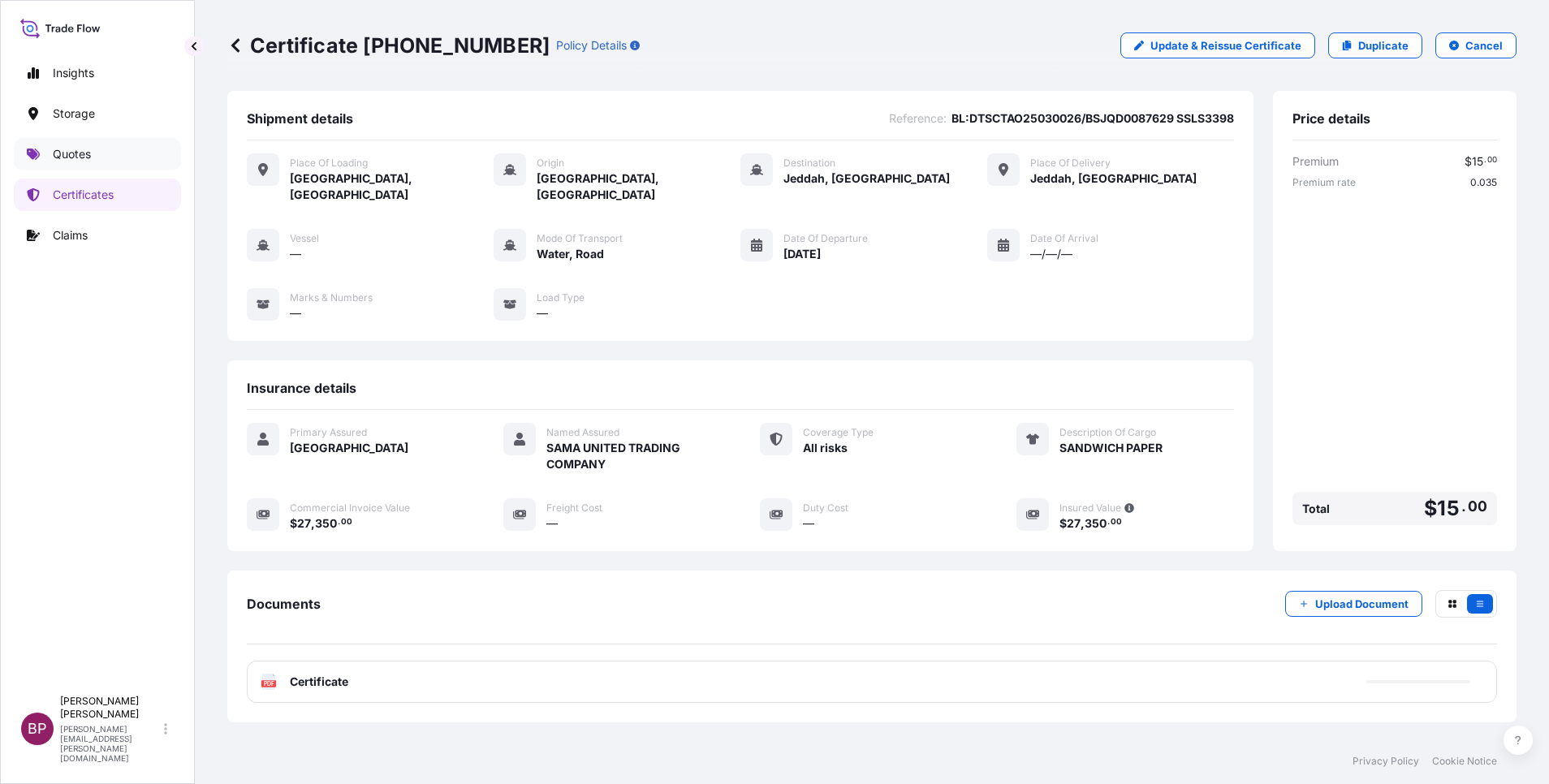
click at [66, 159] on p "Quotes" at bounding box center [71, 154] width 38 height 16
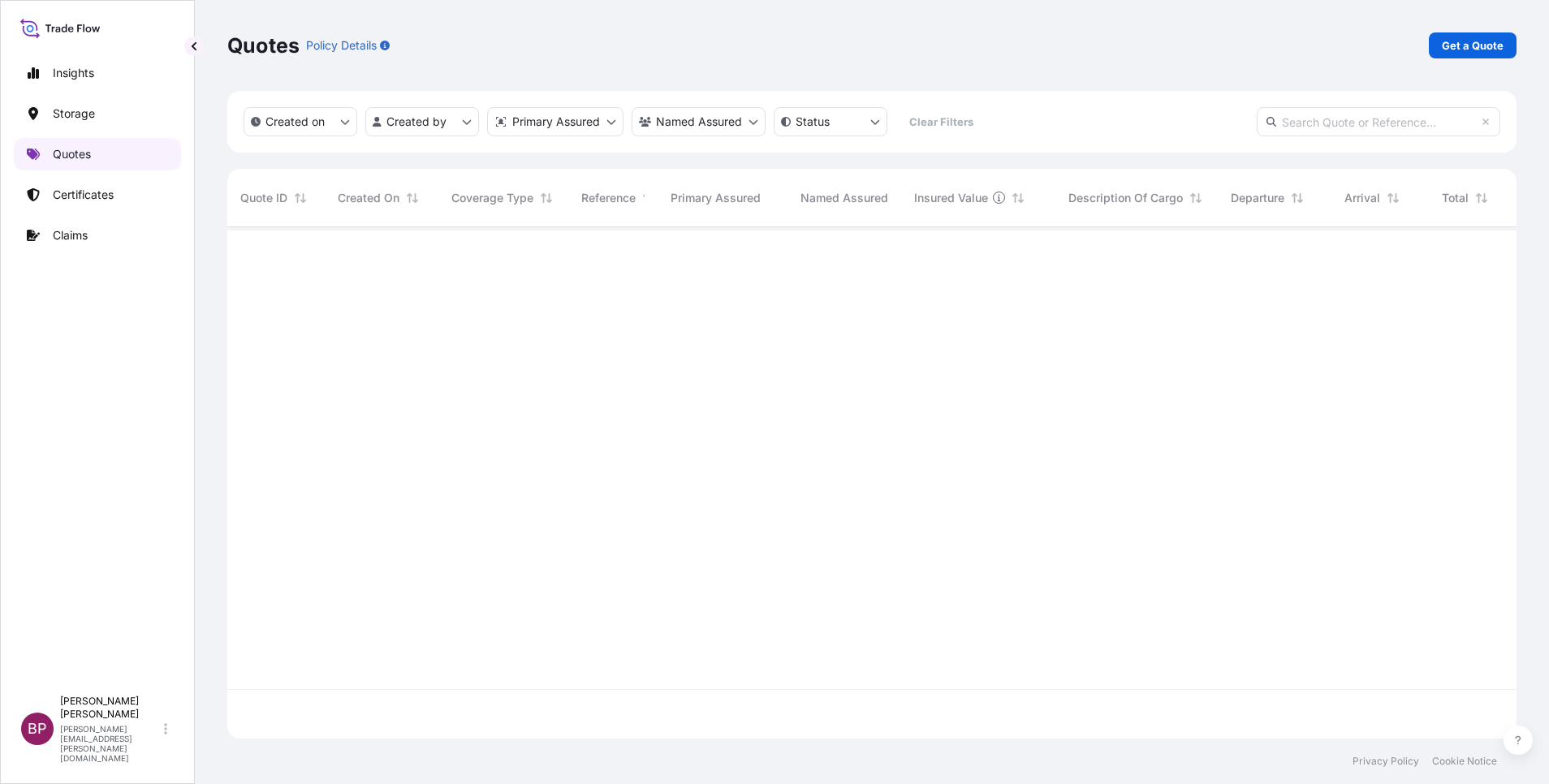
scroll to position [501, 1271]
click at [1441, 47] on link "Get a Quote" at bounding box center [1473, 46] width 88 height 26
select select "Water"
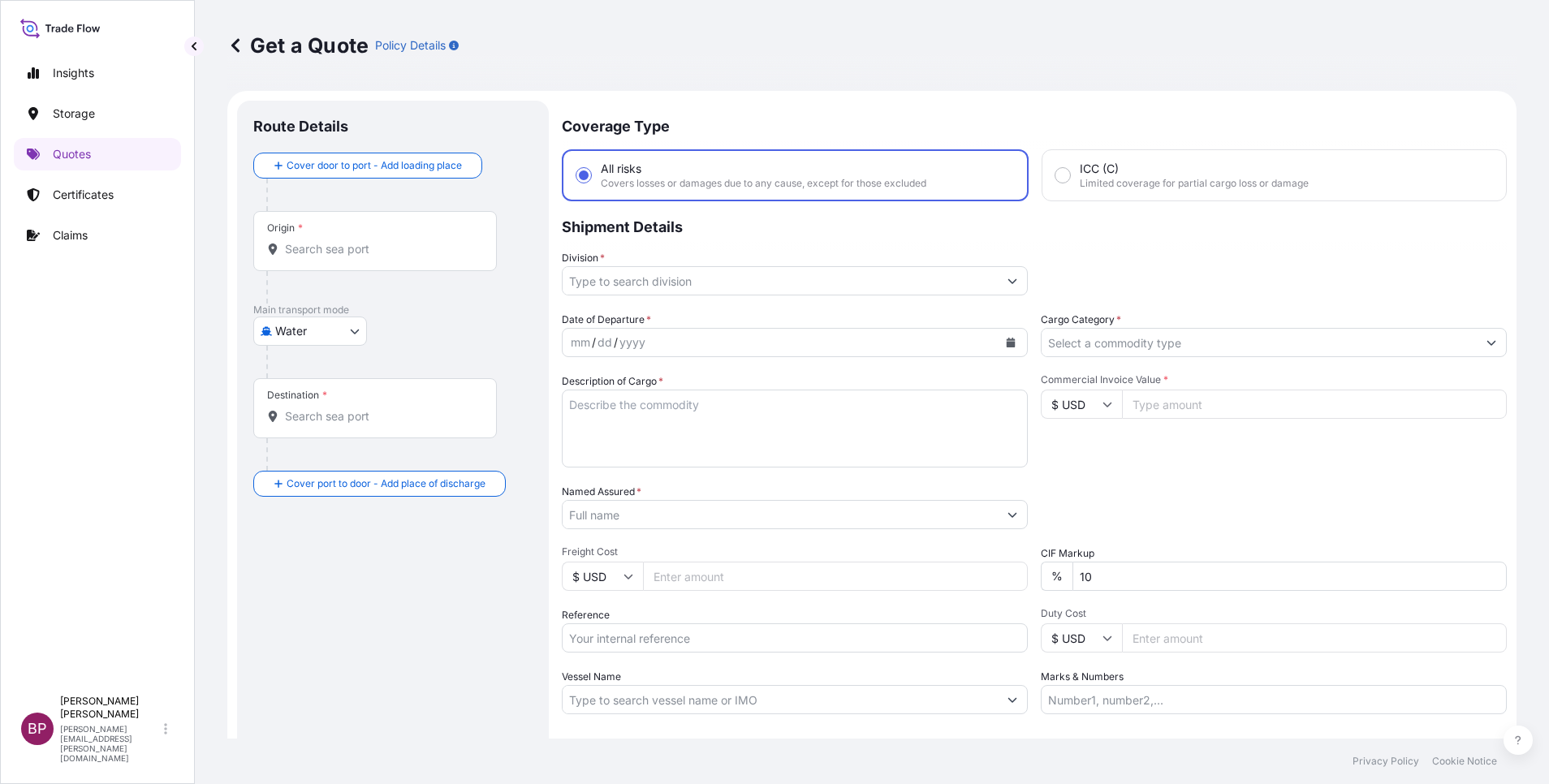
scroll to position [26, 0]
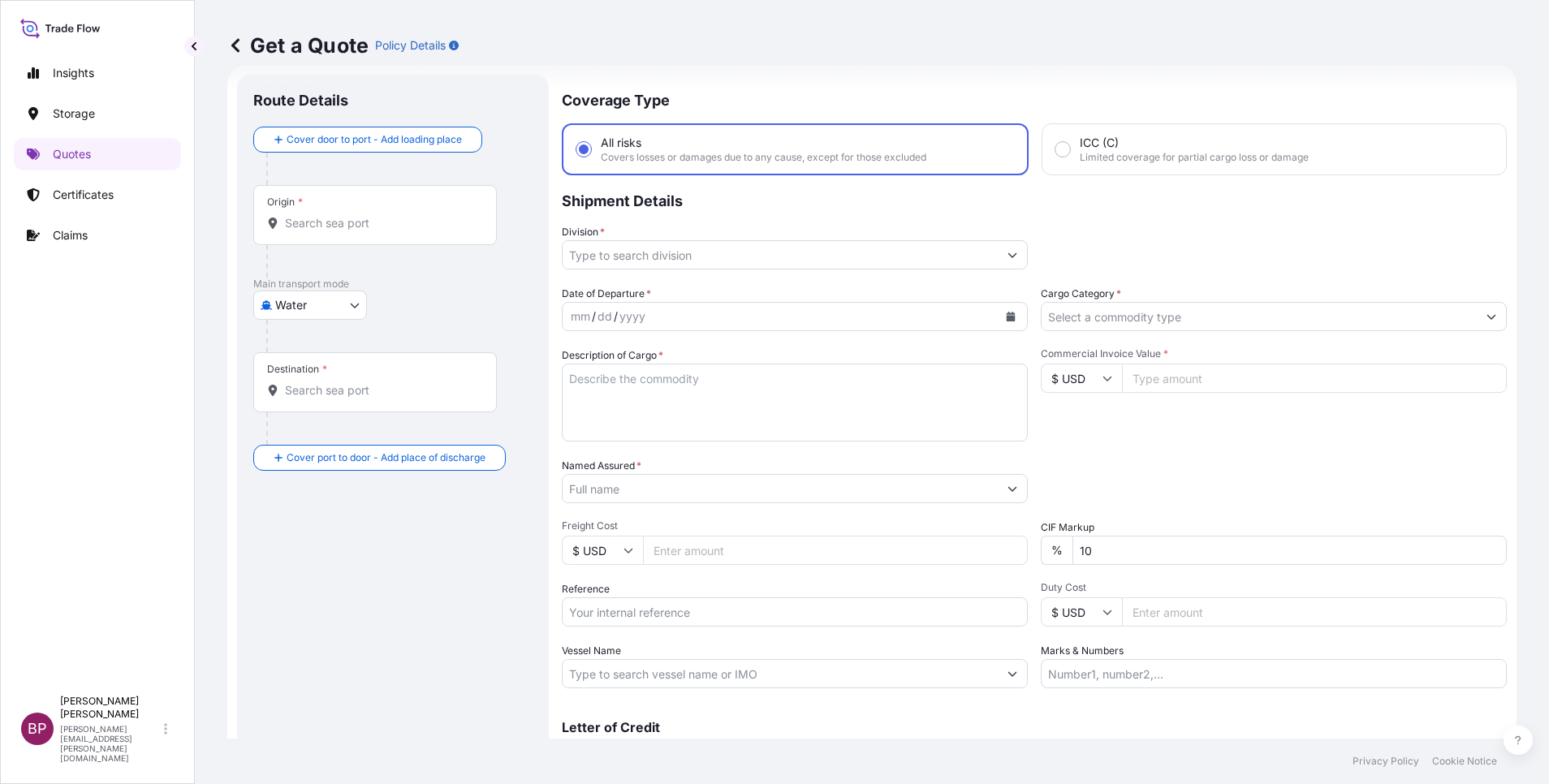
click at [662, 615] on input "Reference" at bounding box center [795, 612] width 466 height 29
paste input "BL# MEDUR2729115 SSLS3425"
type input "BL# MEDUR2729115 SSLS3425"
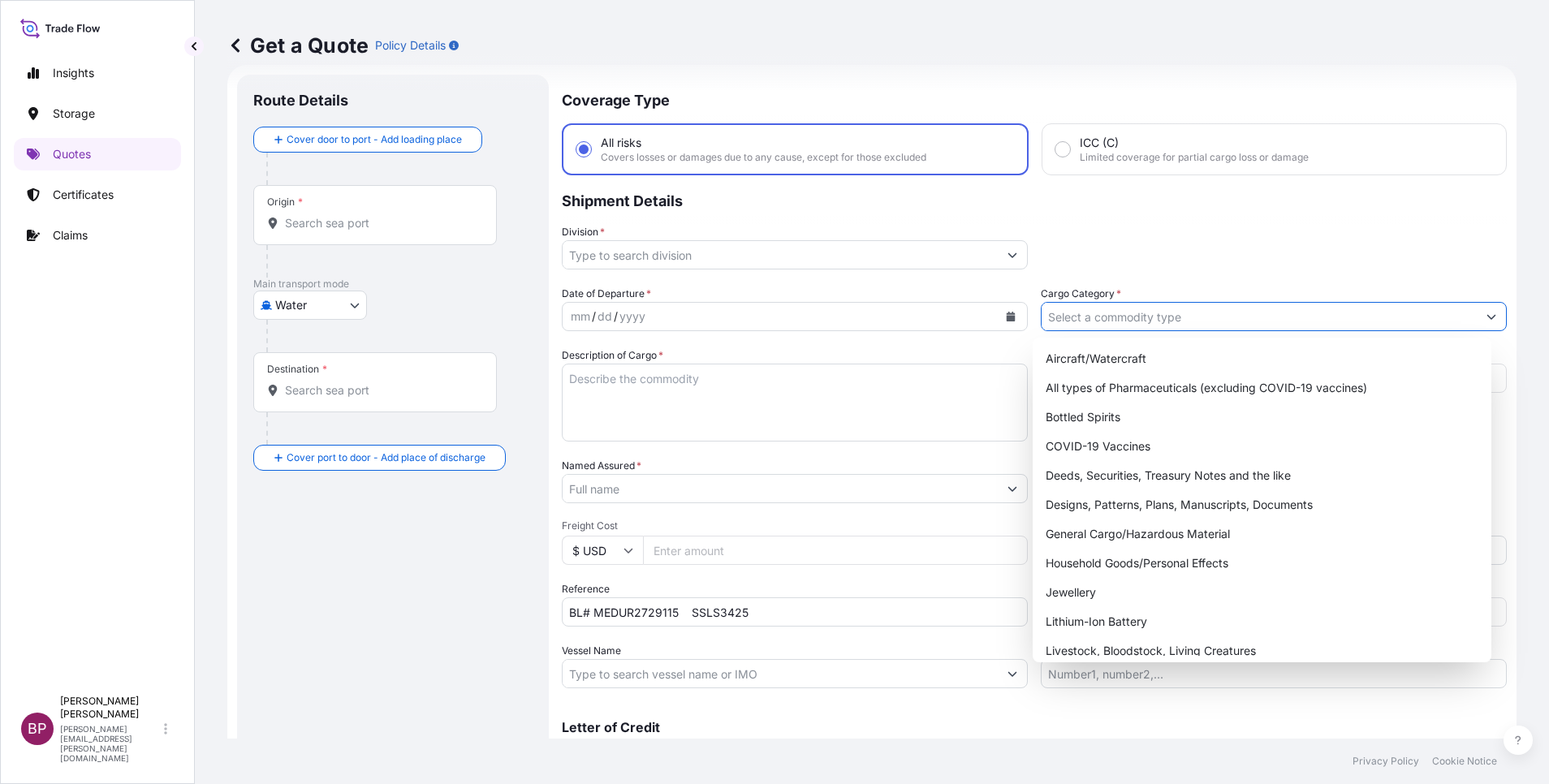
click at [1279, 322] on input "Cargo Category *" at bounding box center [1259, 316] width 436 height 29
click at [1160, 529] on div "General Cargo/Hazardous Material" at bounding box center [1263, 534] width 446 height 29
type input "General Cargo/Hazardous Material"
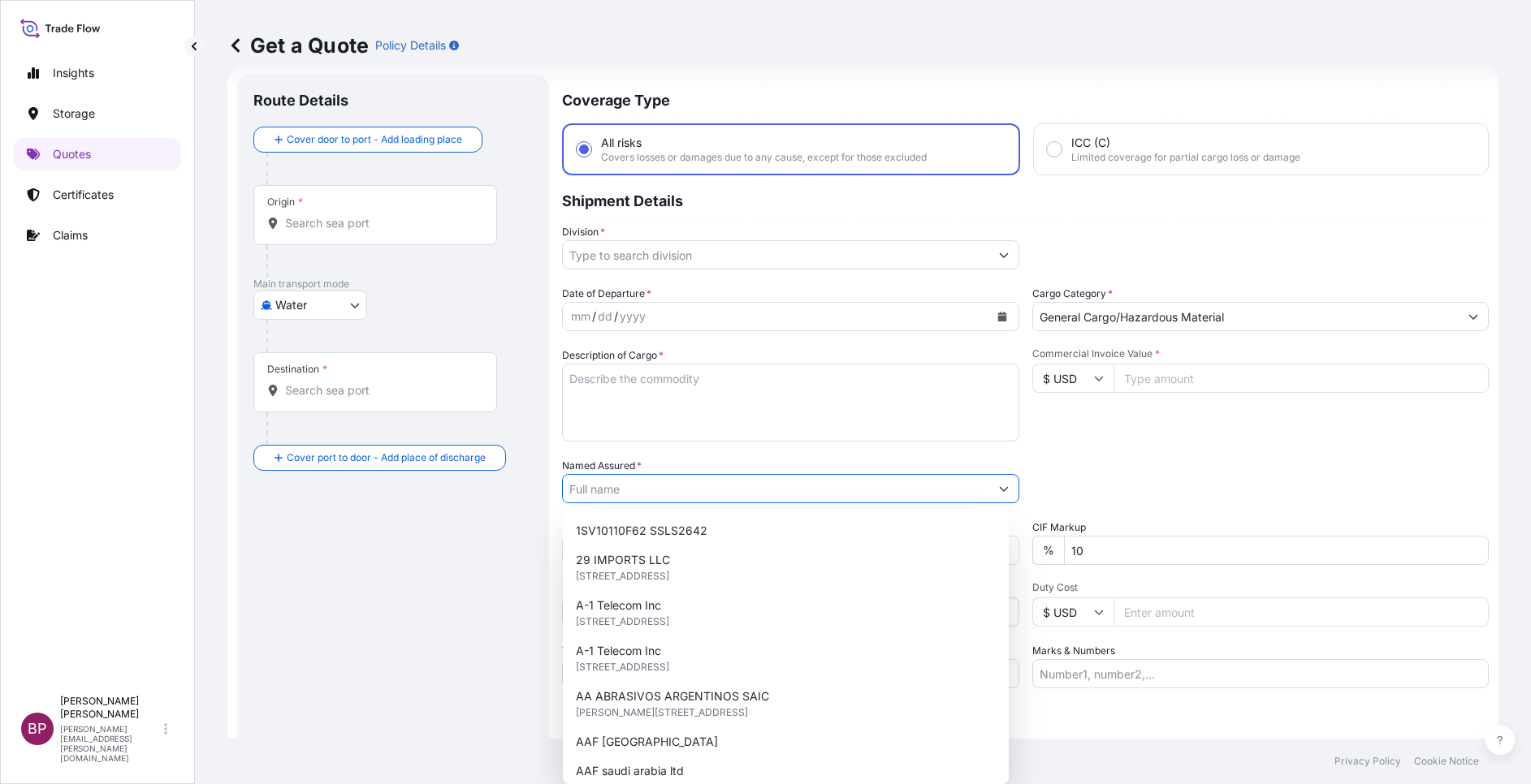
click at [904, 487] on input "Named Assured *" at bounding box center [776, 488] width 426 height 29
paste input "SUMMIT JEDDAH GENERAL CONTRACTING AND TRADING CO"
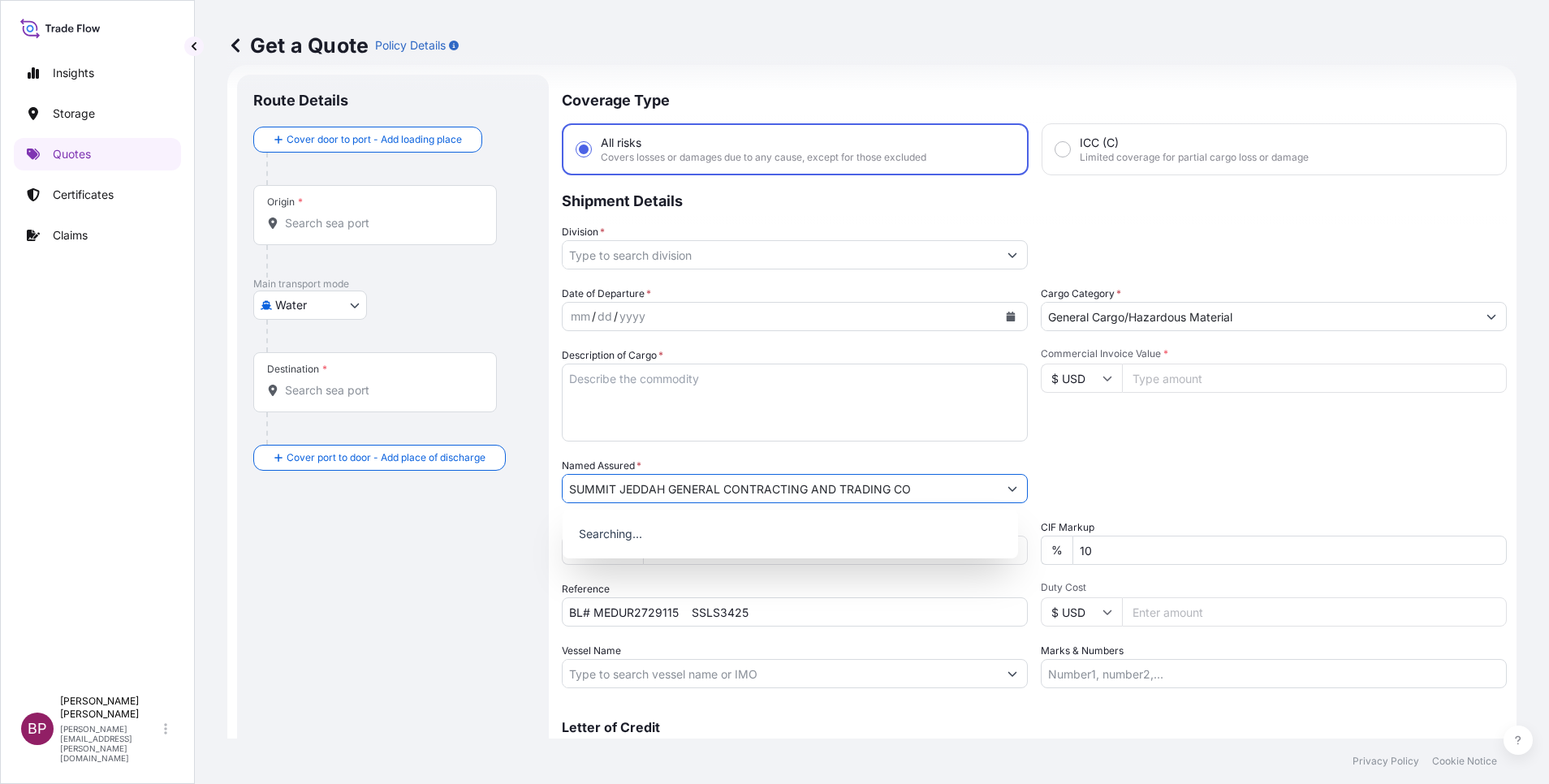
type input "SUMMIT JEDDAH GENERAL CONTRACTING AND TRADING CO"
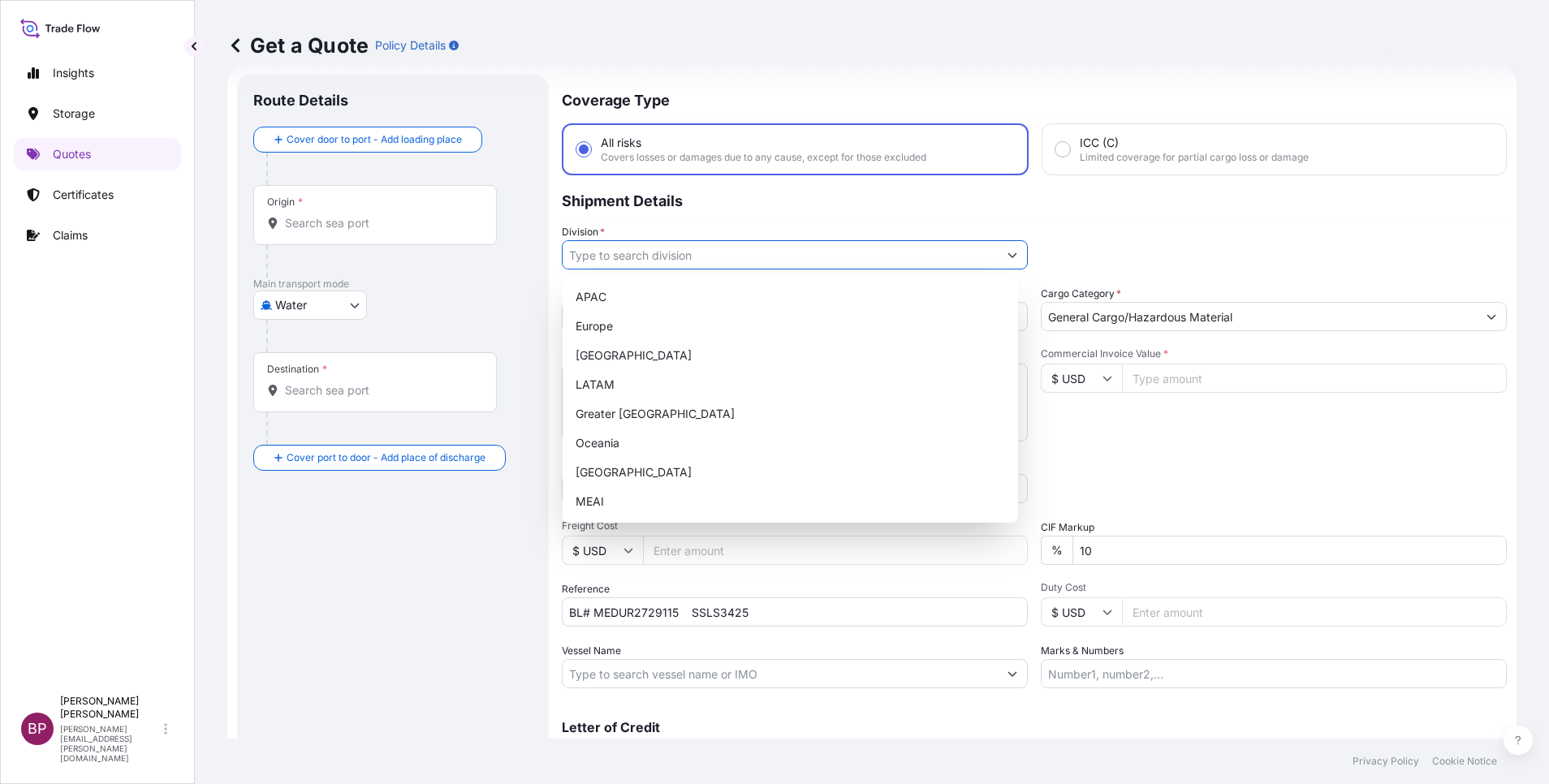
click at [998, 259] on button "Show suggestions" at bounding box center [1012, 255] width 29 height 29
click at [688, 499] on div "MEAI" at bounding box center [790, 501] width 443 height 29
type input "MEAI"
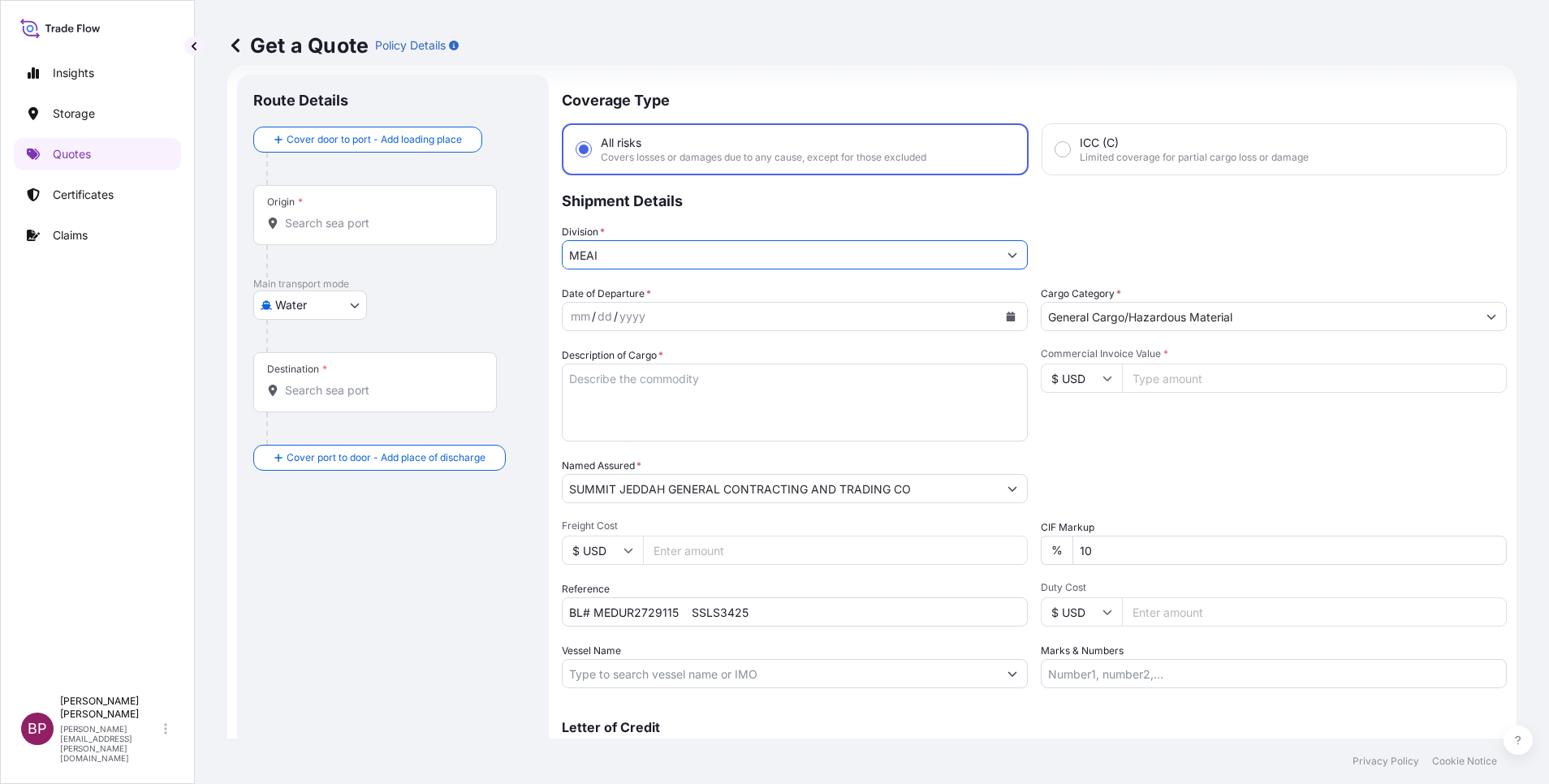
click at [741, 423] on textarea "Description of Cargo *" at bounding box center [795, 402] width 466 height 78
paste textarea "FOOTBALL SHOES"
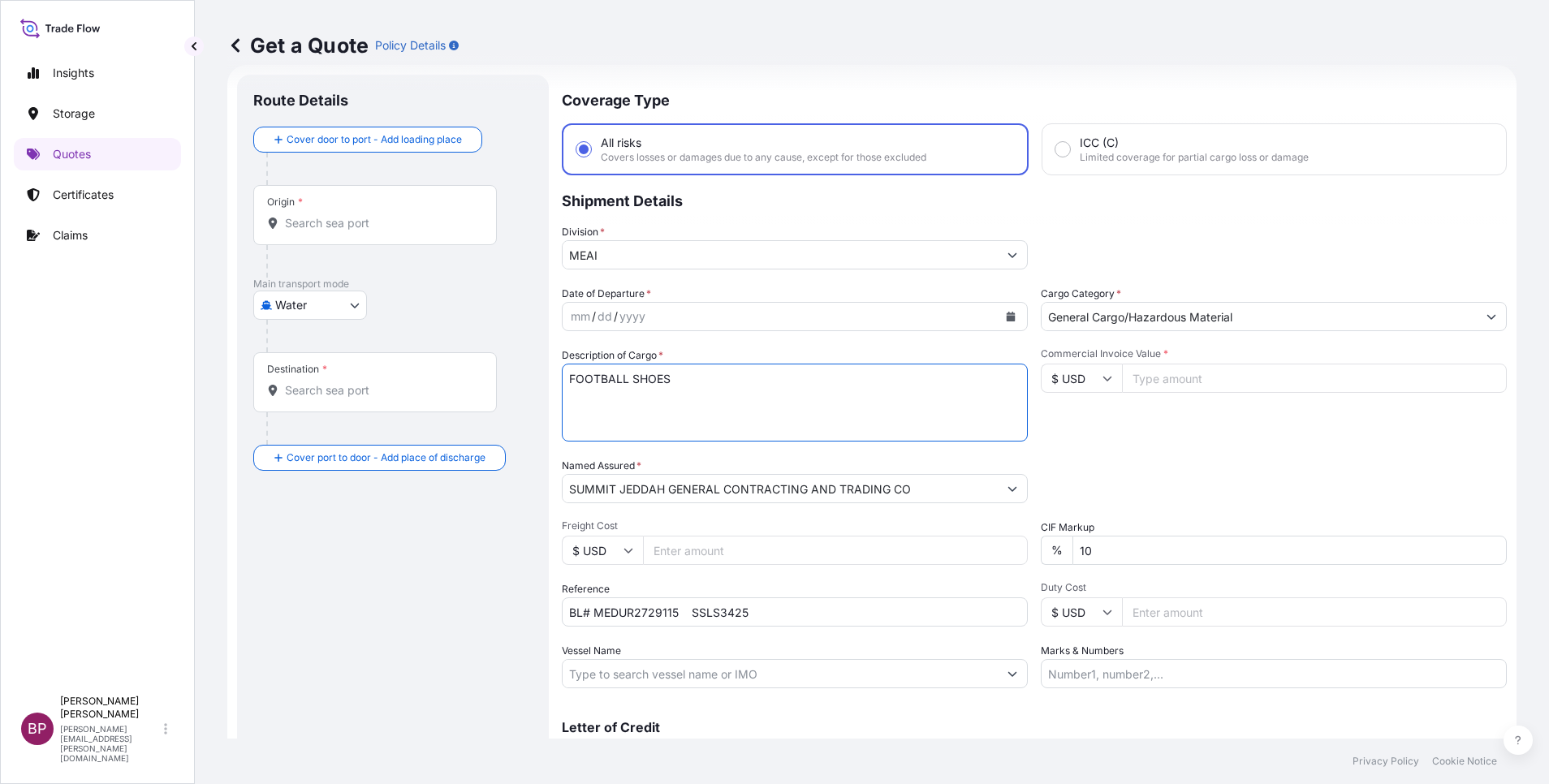
type textarea "FOOTBALL SHOES"
click at [1177, 378] on input "Commercial Invoice Value *" at bounding box center [1315, 378] width 385 height 29
paste input "59414.76"
type input "59414.76"
drag, startPoint x: 1117, startPoint y: 543, endPoint x: 968, endPoint y: 541, distance: 149.0
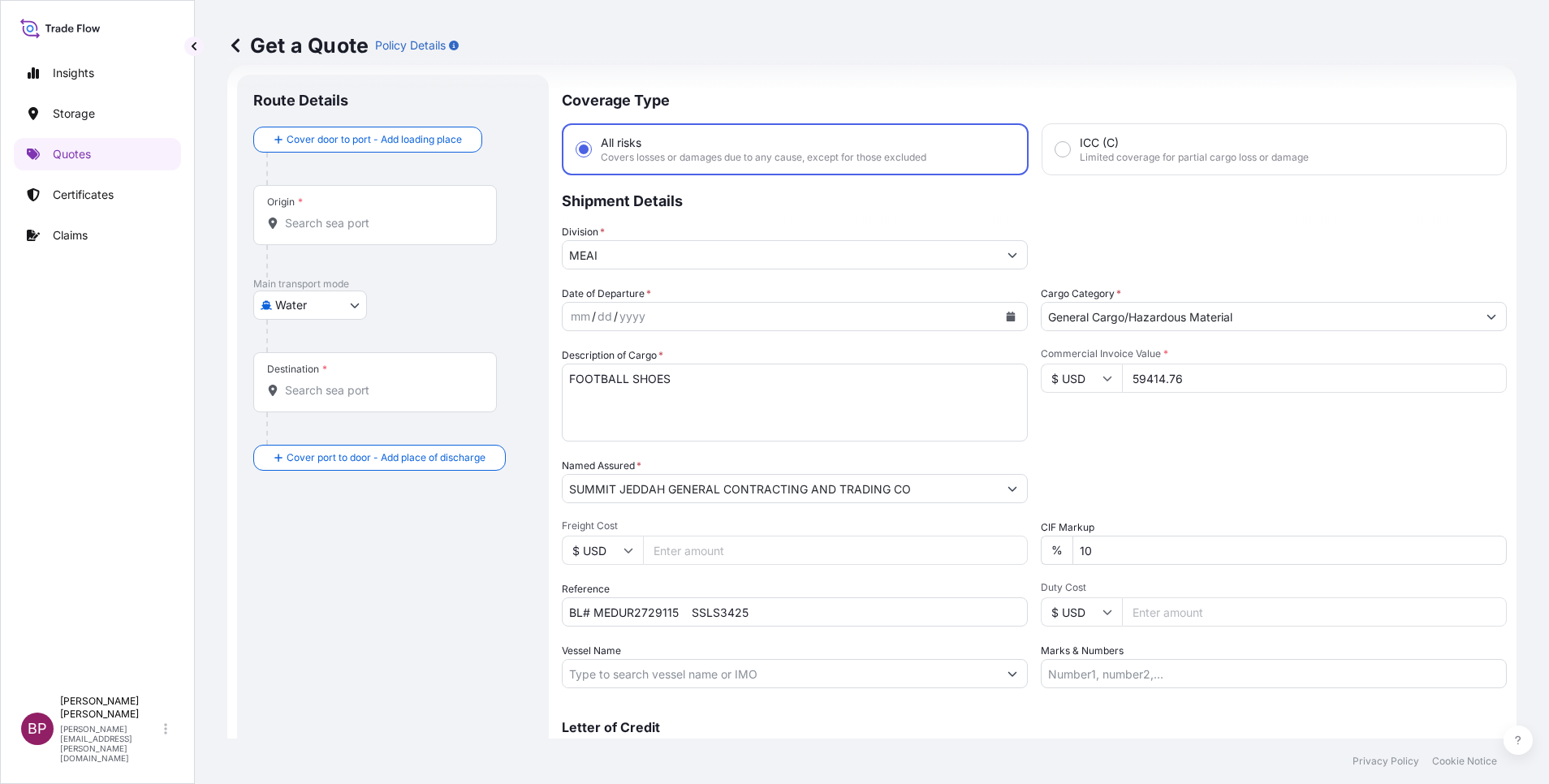
click at [968, 541] on div "Date of Departure * mm / dd / yyyy Cargo Category * General Cargo/Hazardous Mat…" at bounding box center [1034, 487] width 945 height 403
type input "0"
click at [1003, 323] on button "Calendar" at bounding box center [1011, 317] width 26 height 26
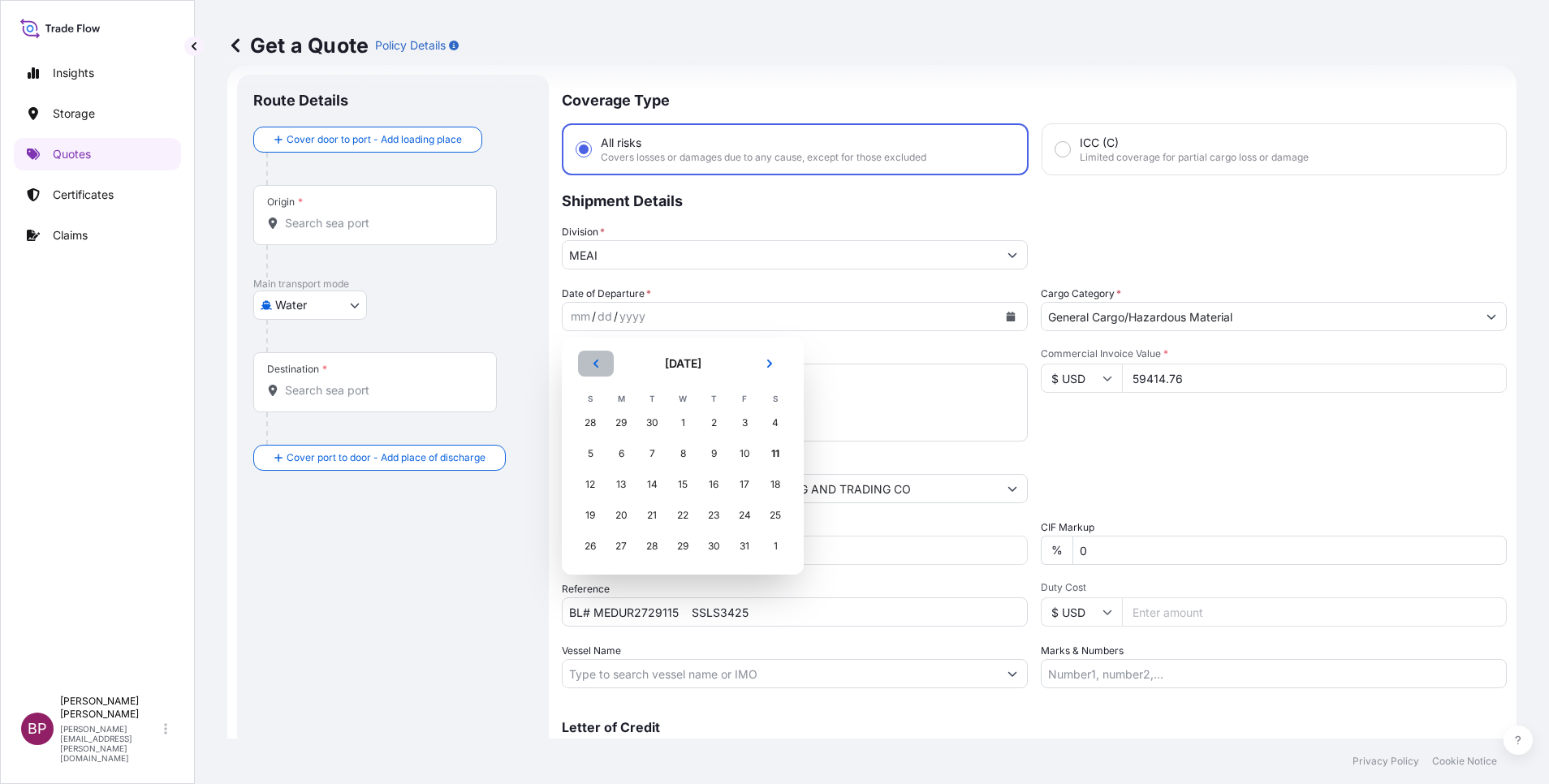
click at [593, 363] on icon "Previous" at bounding box center [595, 363] width 10 height 10
click at [623, 549] on div "29" at bounding box center [621, 546] width 29 height 29
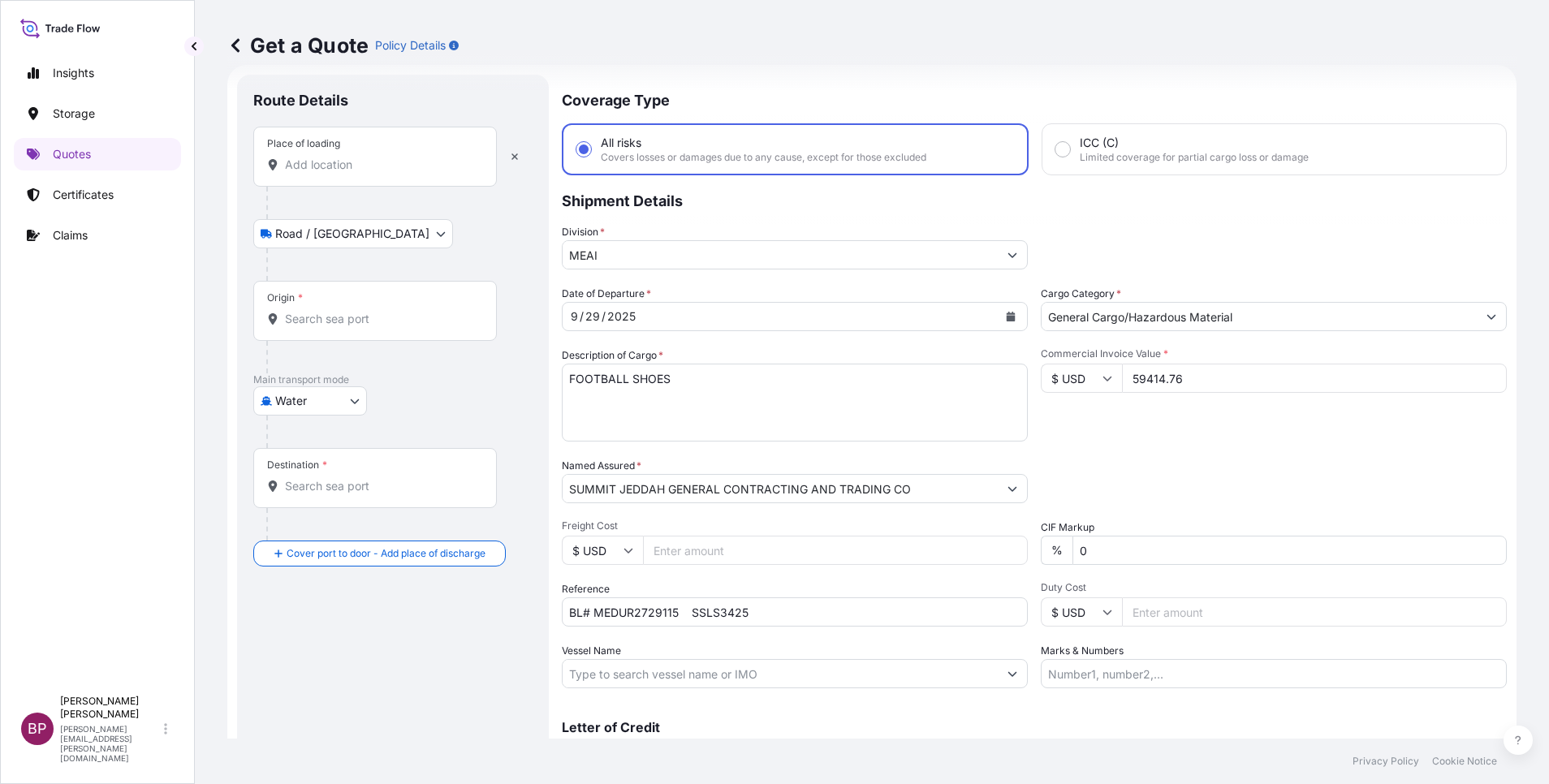
click at [393, 163] on input "Place of loading" at bounding box center [381, 164] width 191 height 16
paste input "NINGBO"
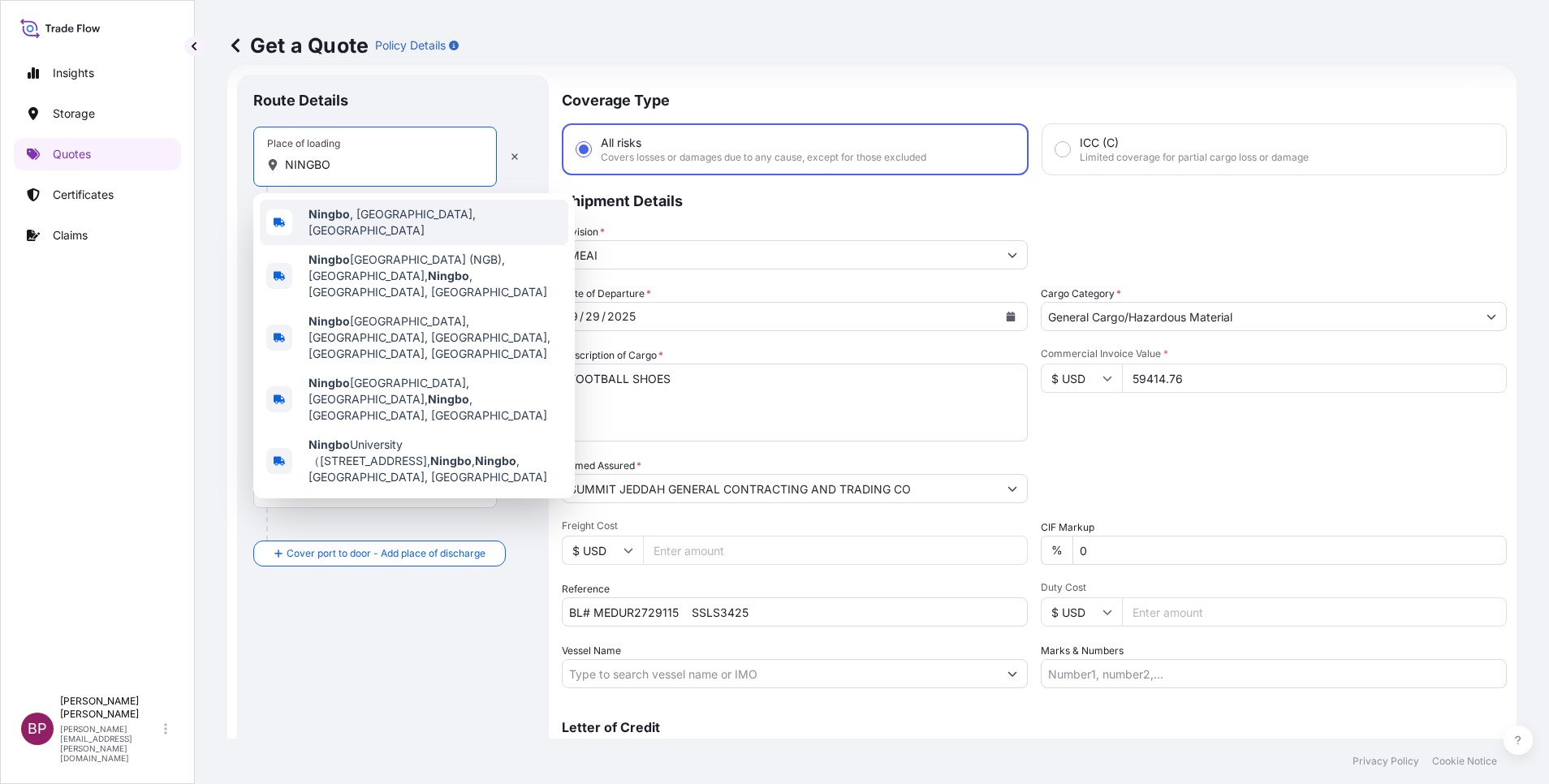
click at [438, 218] on span "Ningbo , Zhejiang, China" at bounding box center [435, 222] width 254 height 32
type input "Ningbo, Zhejiang, China"
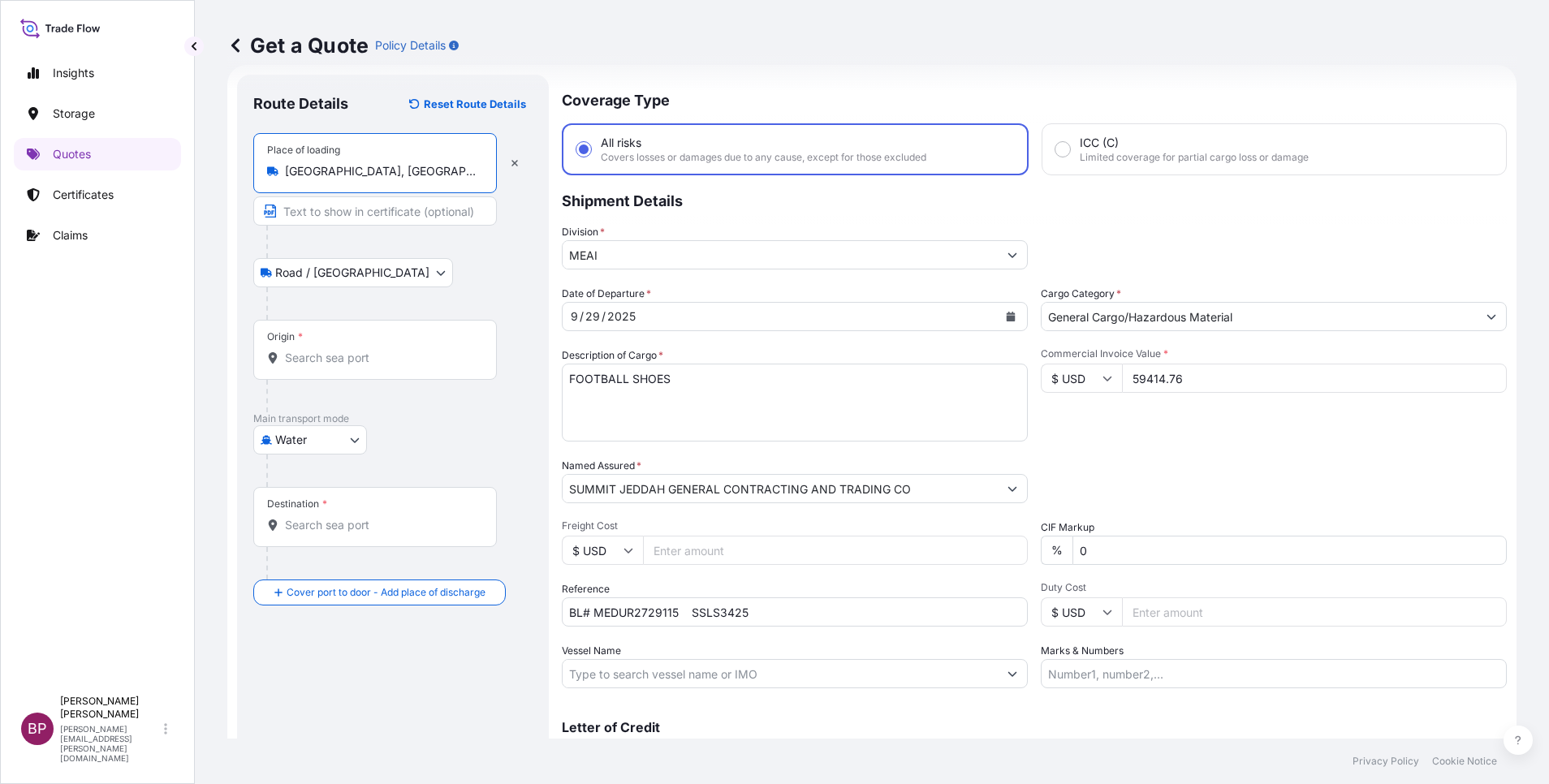
click at [394, 373] on div "Origin *" at bounding box center [375, 349] width 243 height 60
click at [394, 366] on input "Origin *" at bounding box center [381, 358] width 191 height 16
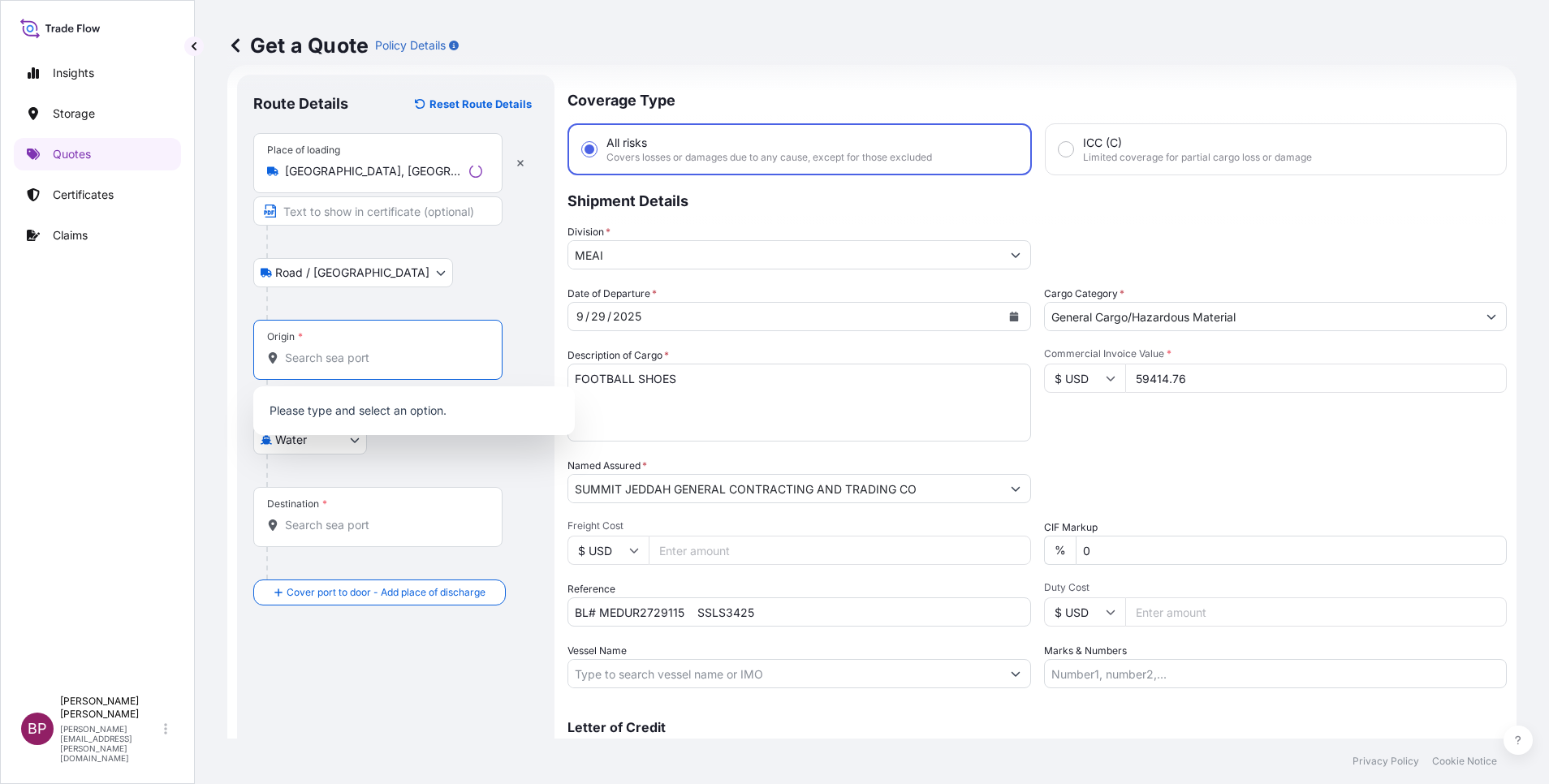
paste input "NINGBO"
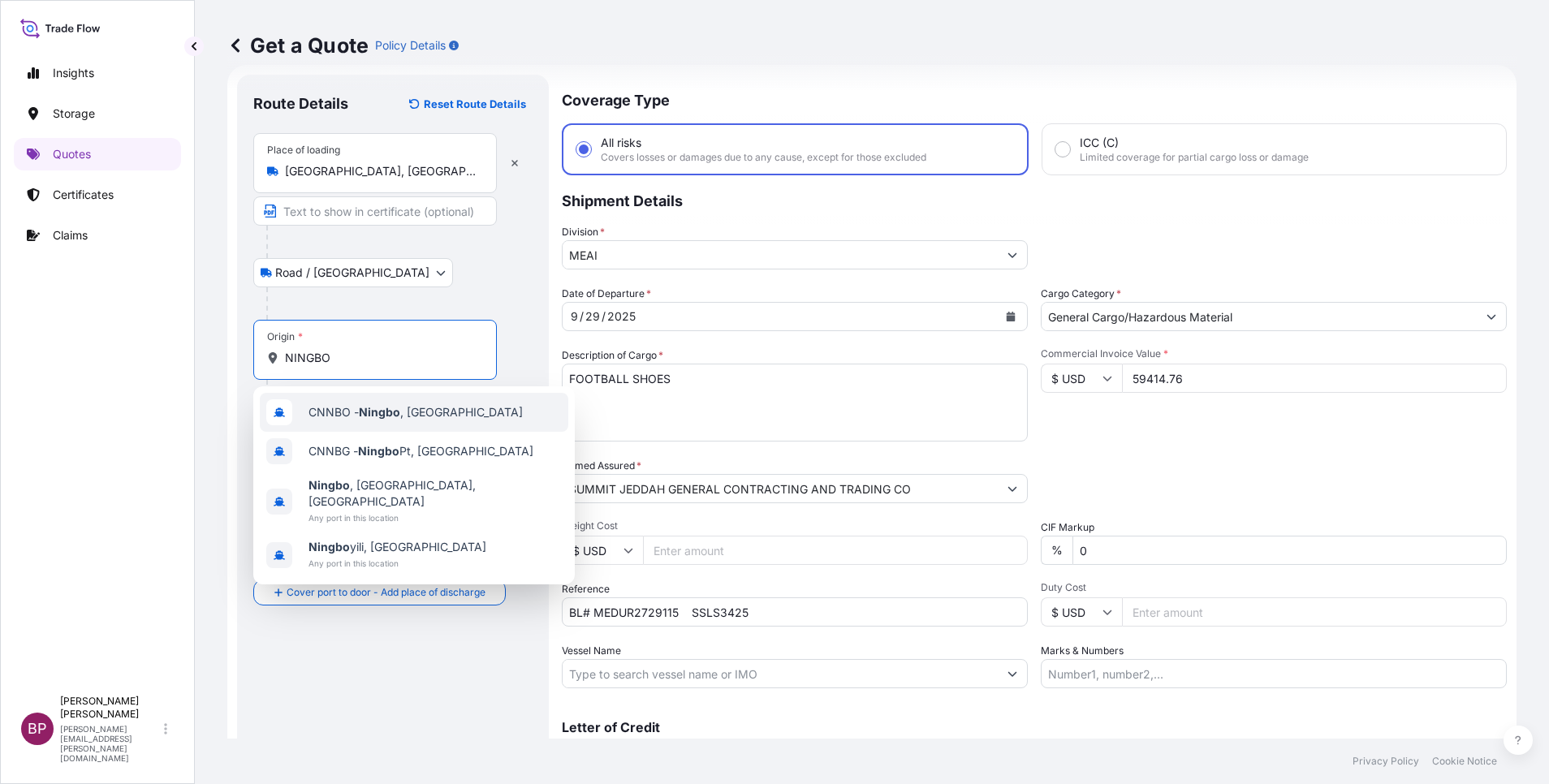
click at [437, 414] on span "CNNBO - Ningbo , China" at bounding box center [415, 413] width 214 height 16
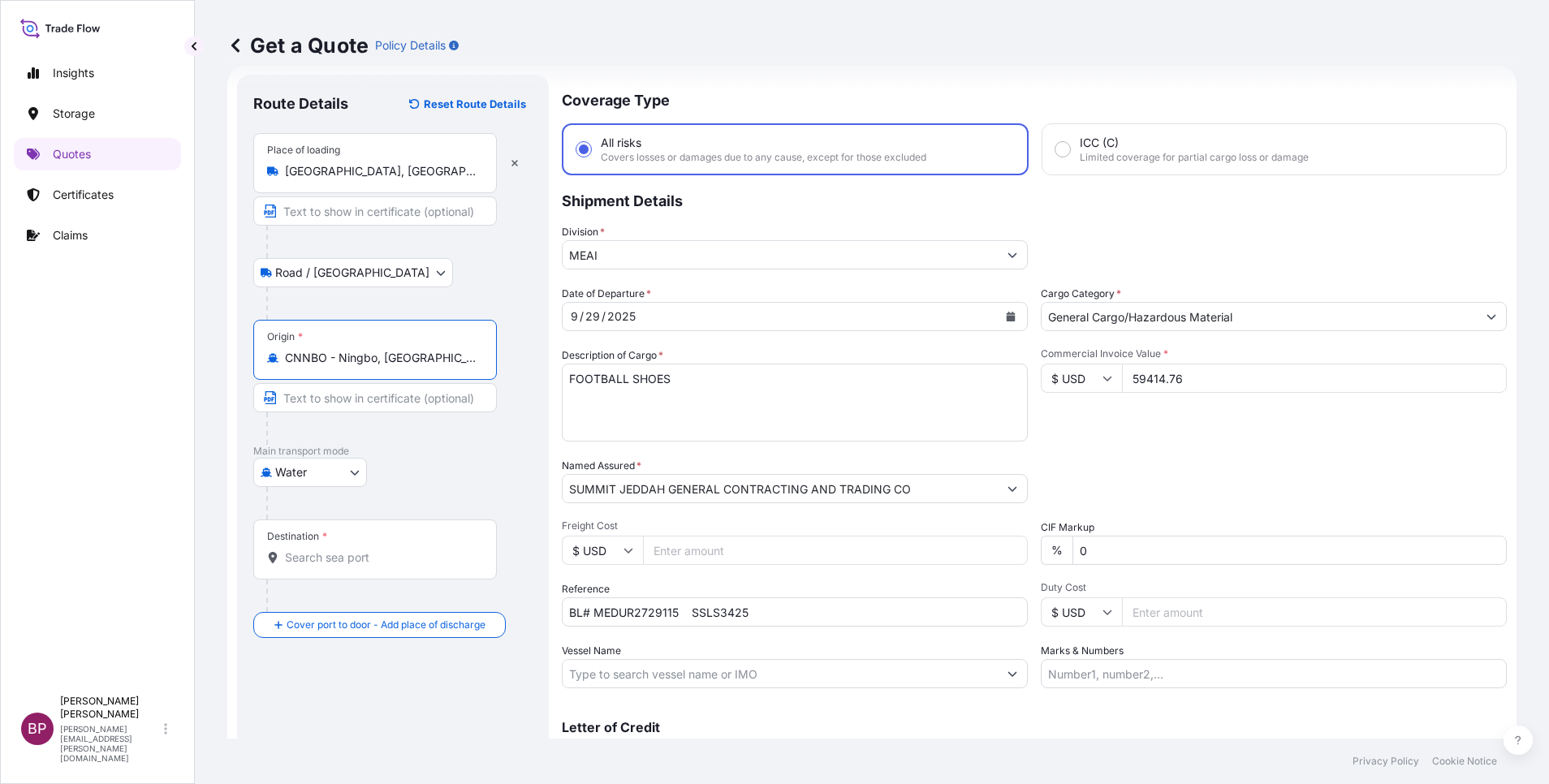
type input "CNNBO - Ningbo, China"
click at [355, 566] on div "Destination *" at bounding box center [375, 550] width 243 height 60
click at [355, 566] on input "Destination *" at bounding box center [381, 557] width 191 height 16
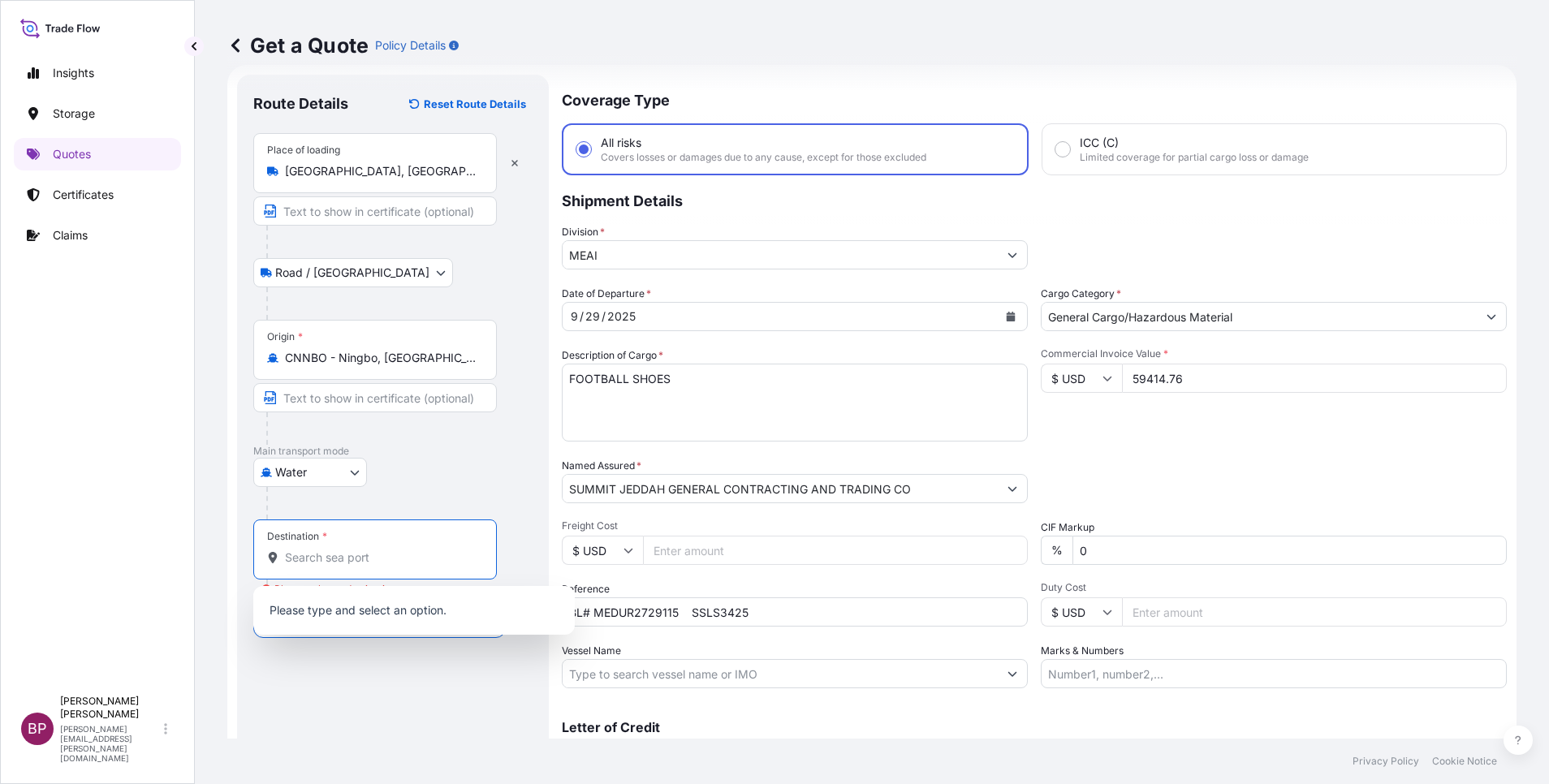
paste input "DAMMAM"
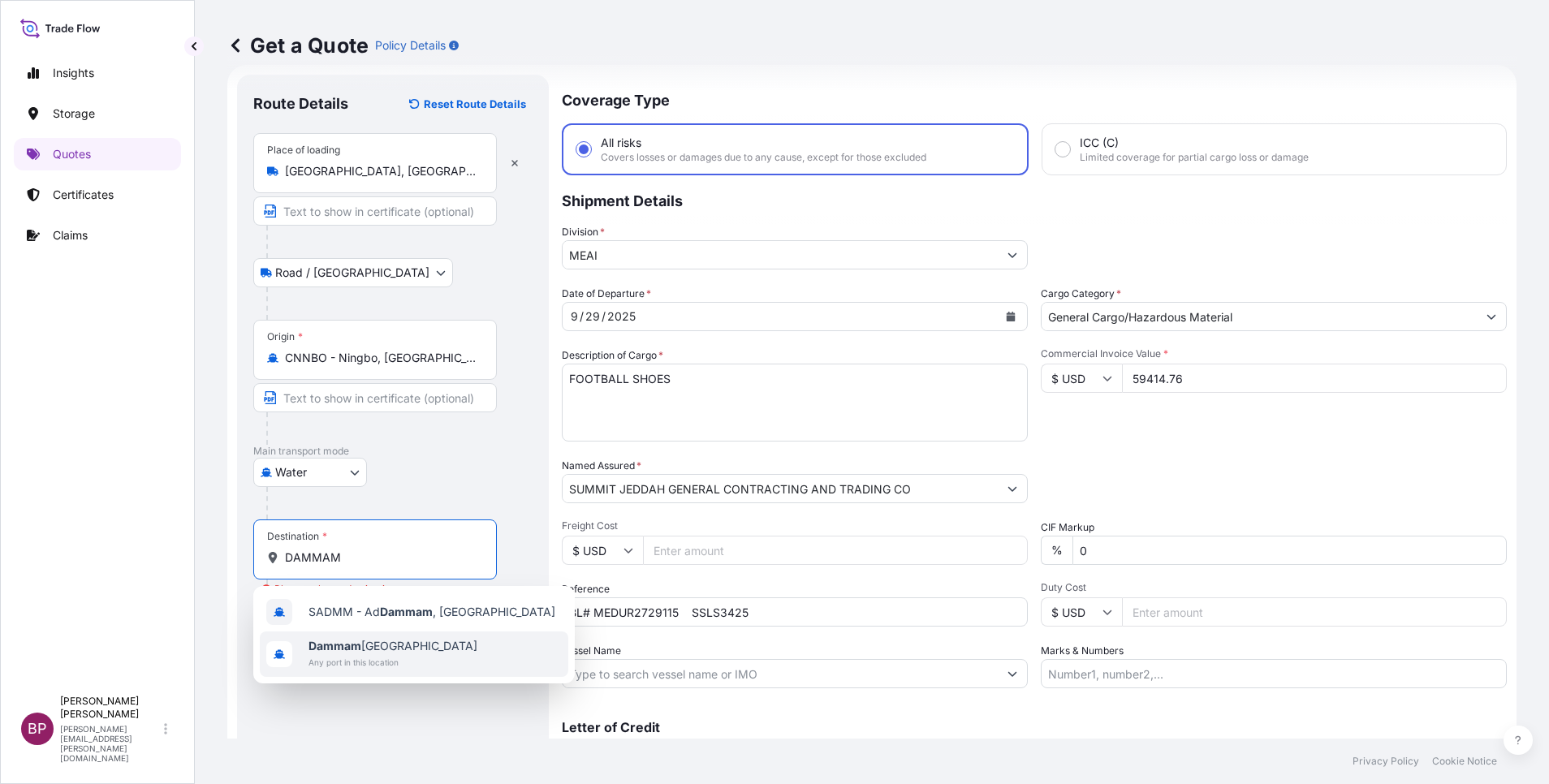
click at [398, 655] on span "Any port in this location" at bounding box center [393, 662] width 169 height 16
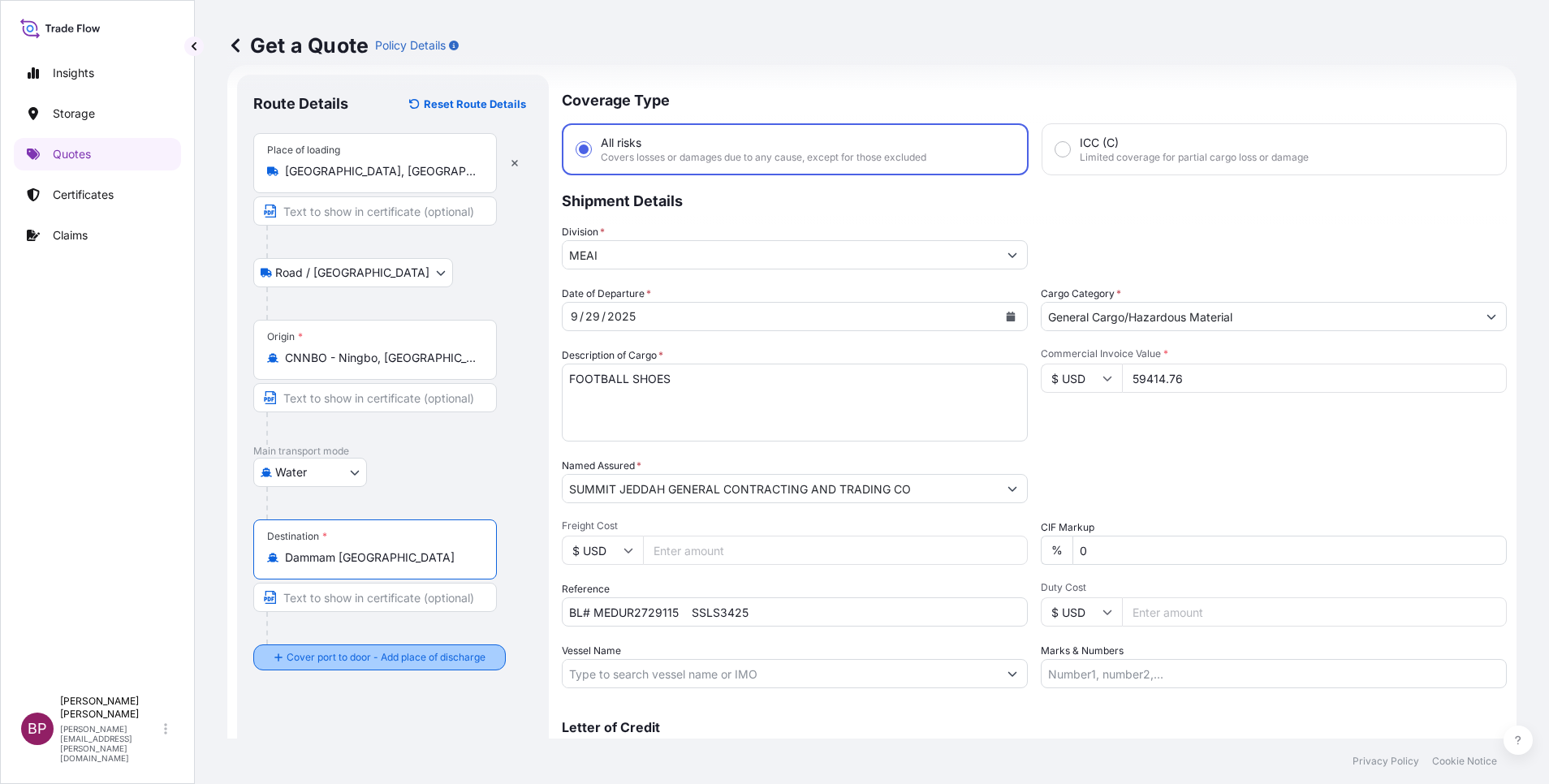
type input "Dammam Saudi Arabia"
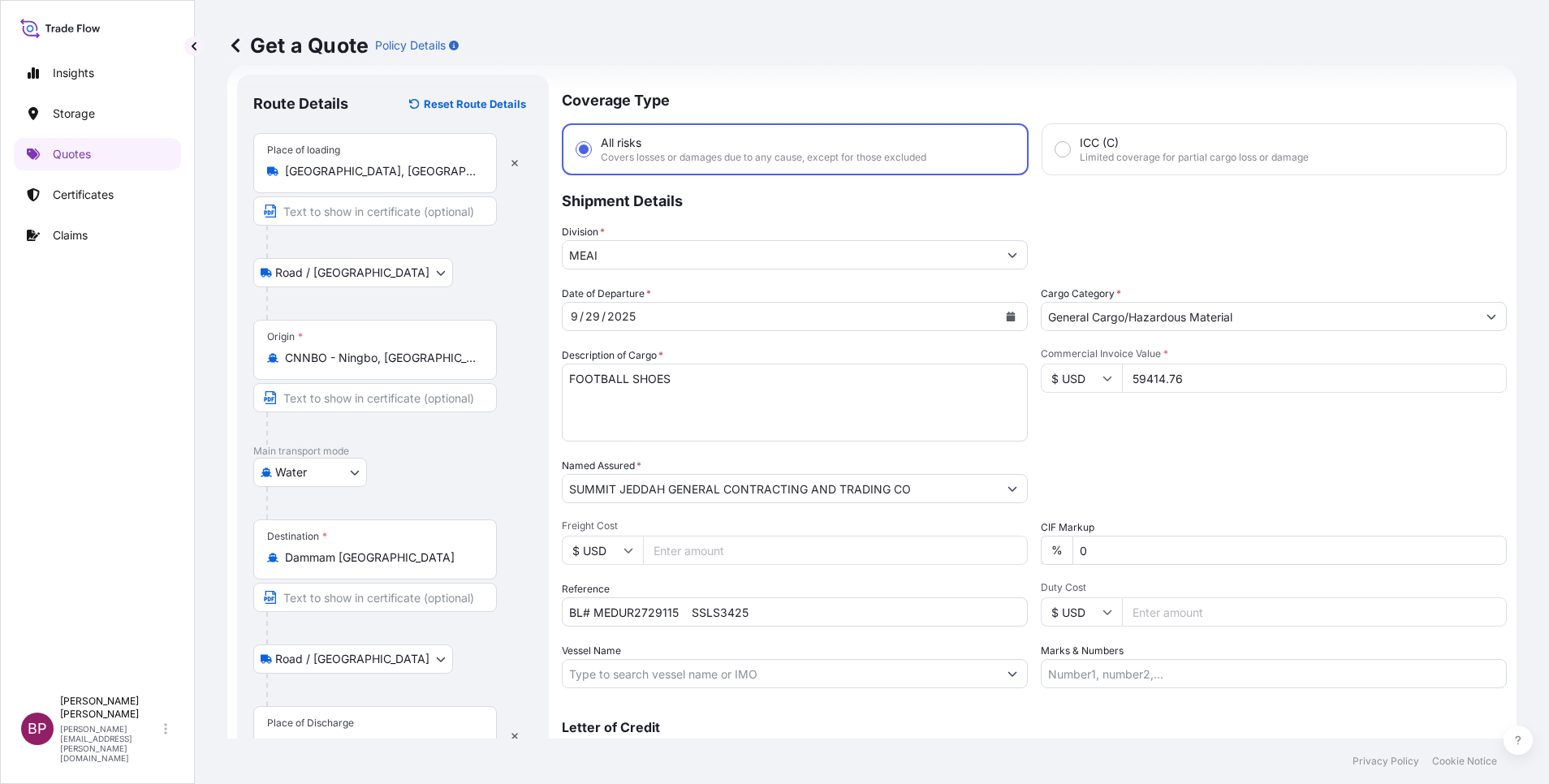
scroll to position [106, 0]
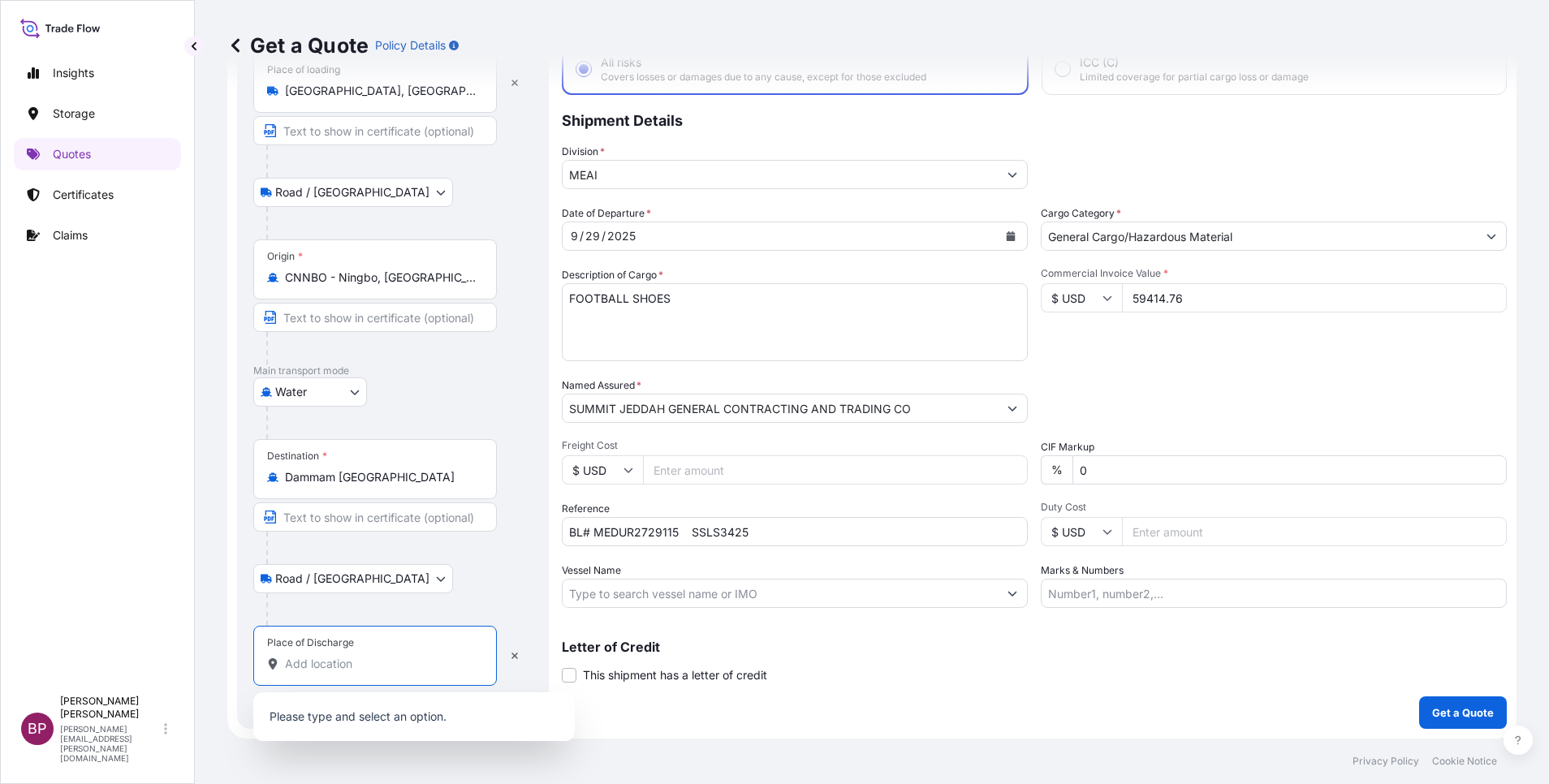
drag, startPoint x: 374, startPoint y: 671, endPoint x: 383, endPoint y: 652, distance: 21.0
click at [374, 666] on input "Place of Discharge" at bounding box center [381, 664] width 191 height 16
paste input "DAMMAM"
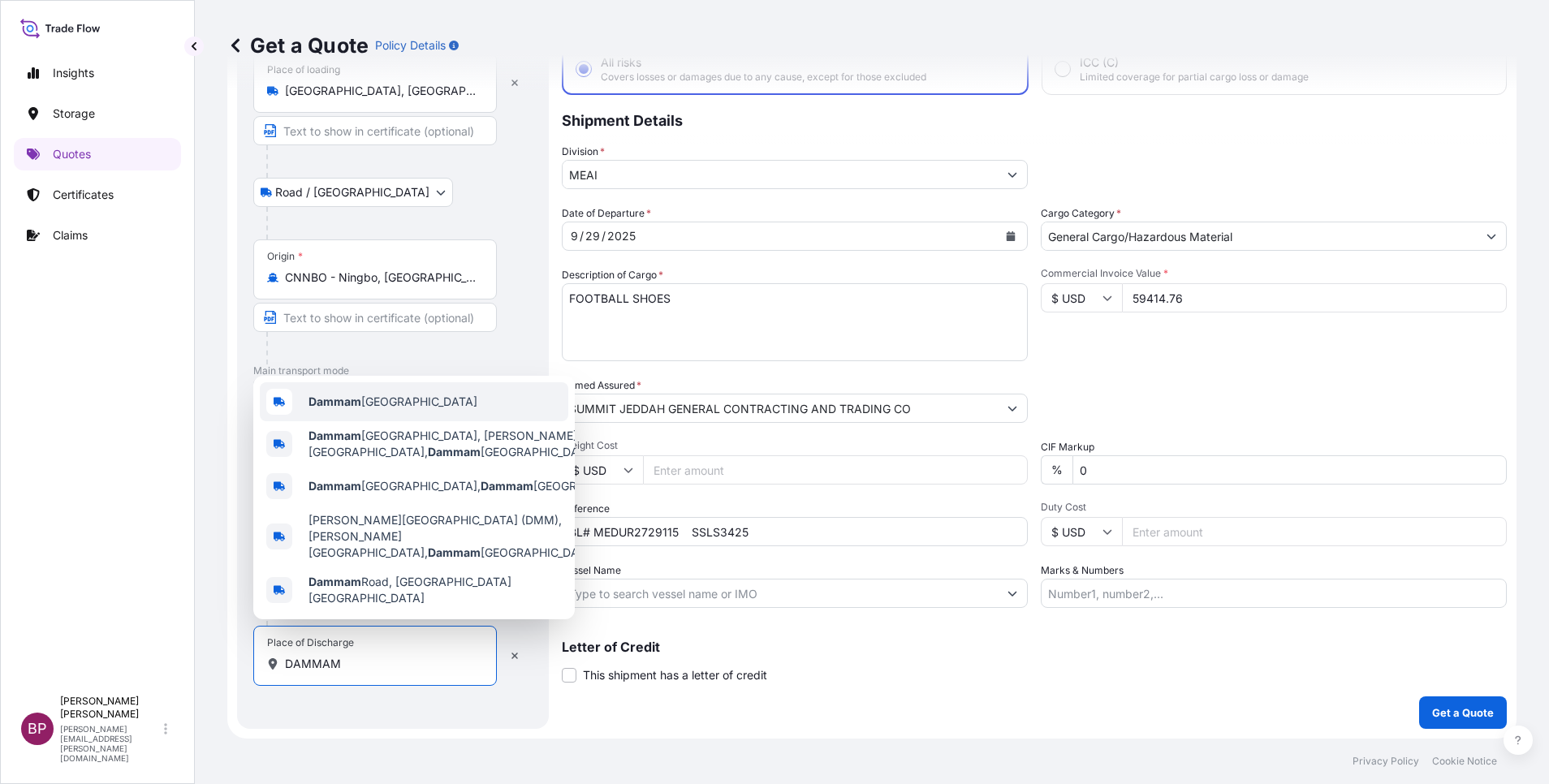
click at [377, 410] on span "Dammam Saudi Arabia" at bounding box center [393, 401] width 169 height 16
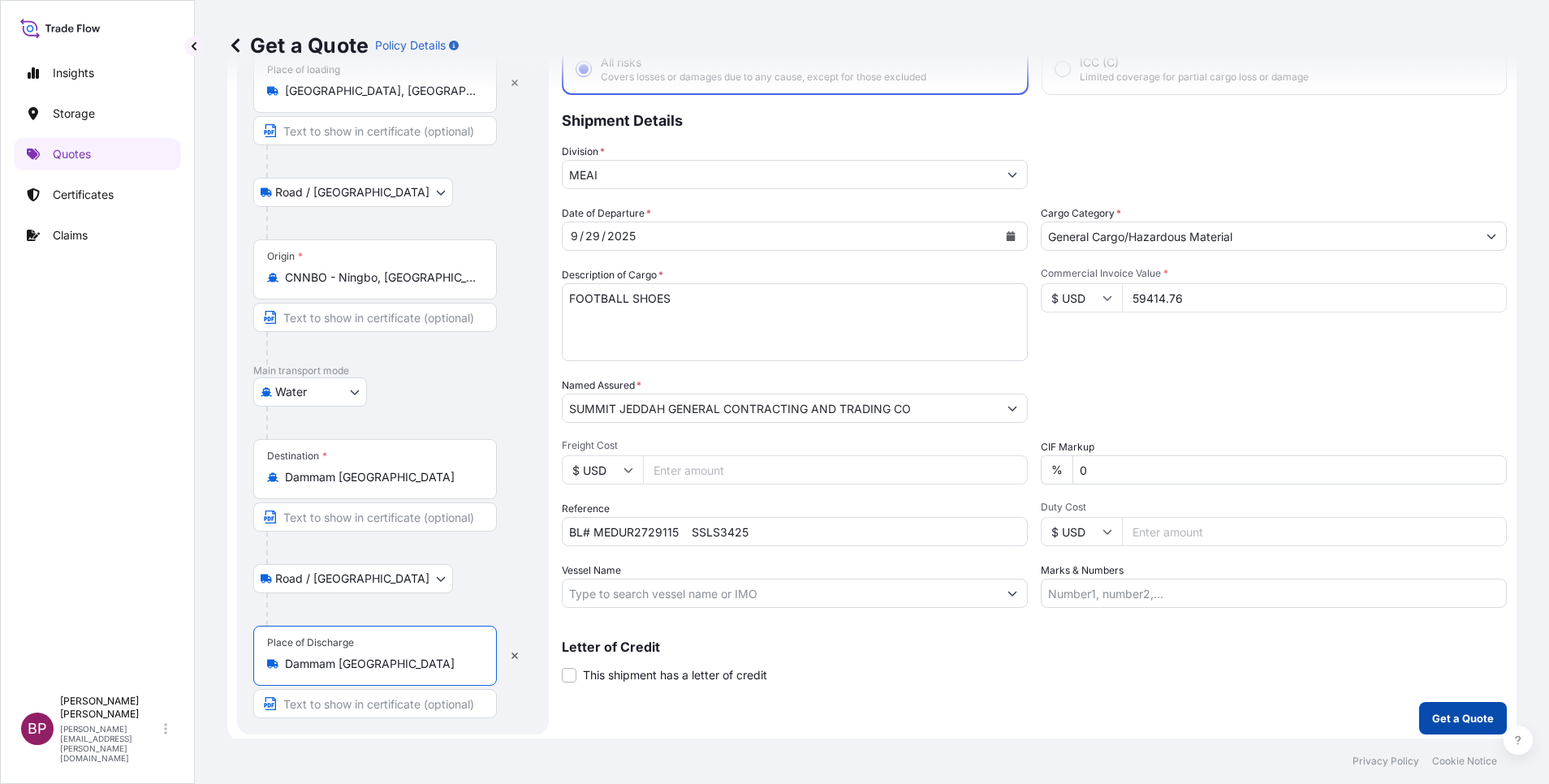
type input "Dammam Saudi Arabia"
click at [1451, 715] on p "Get a Quote" at bounding box center [1463, 718] width 61 height 16
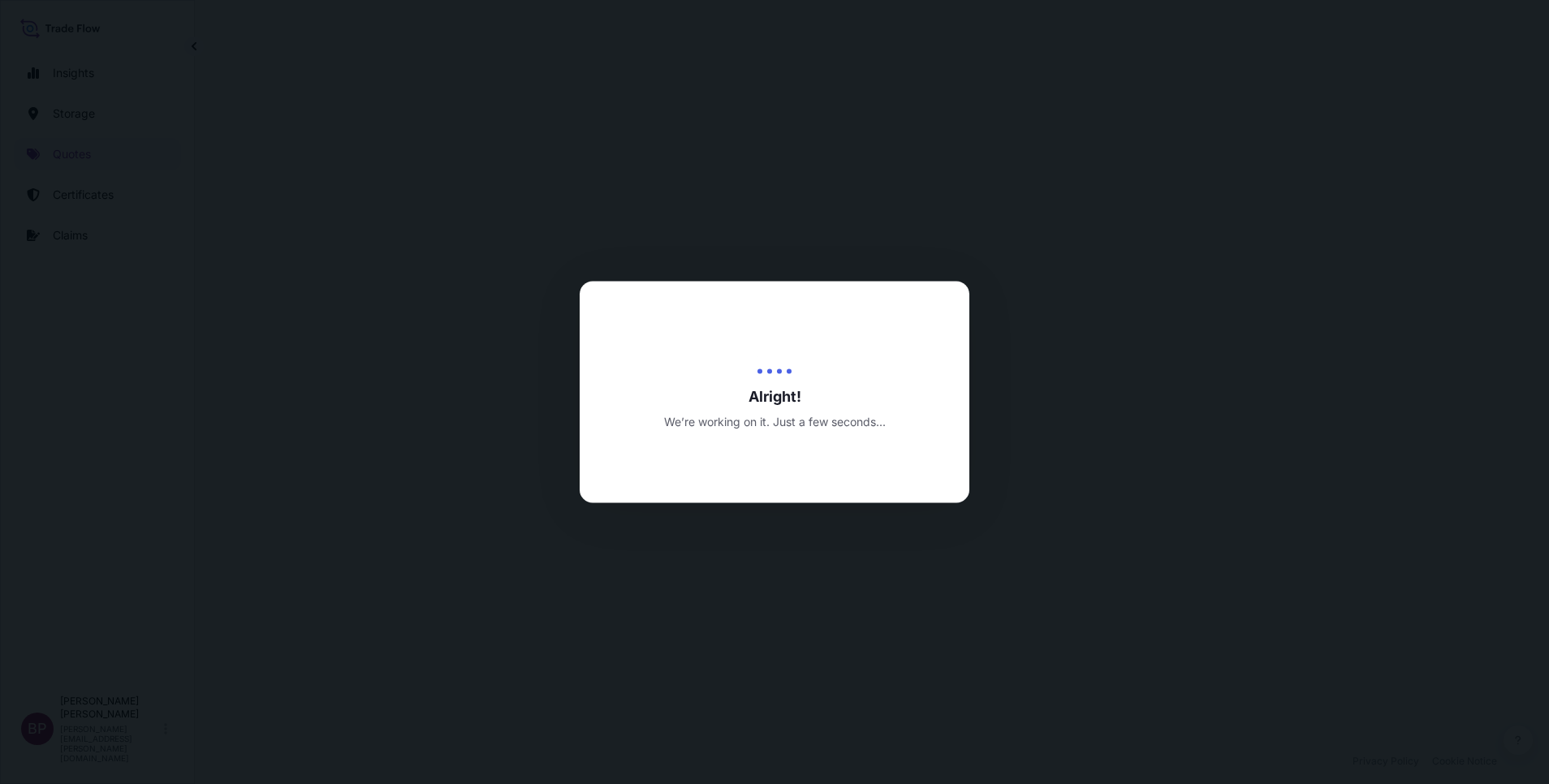
select select "Road / Inland"
select select "Water"
select select "Road / Inland"
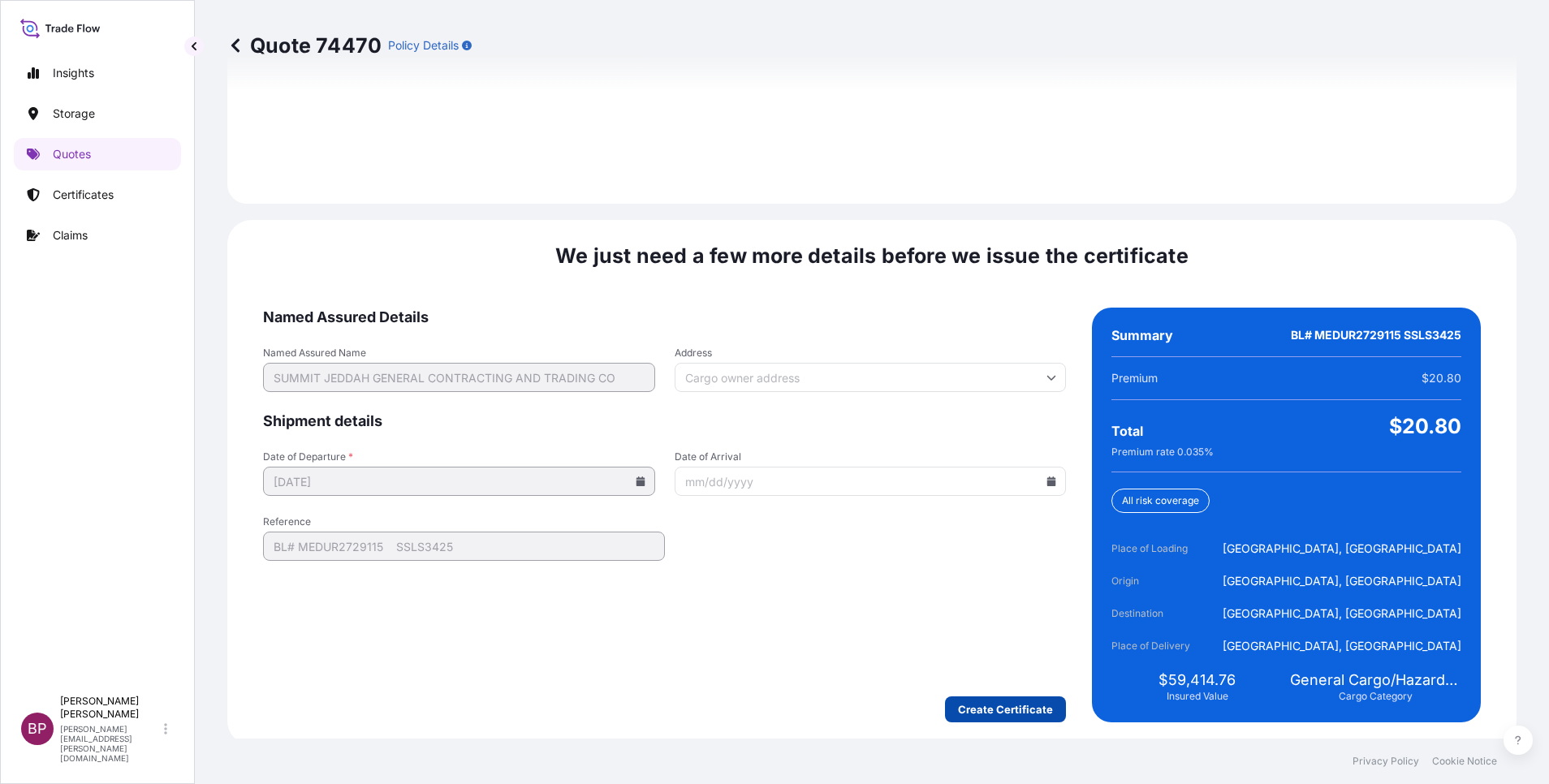
scroll to position [2406, 0]
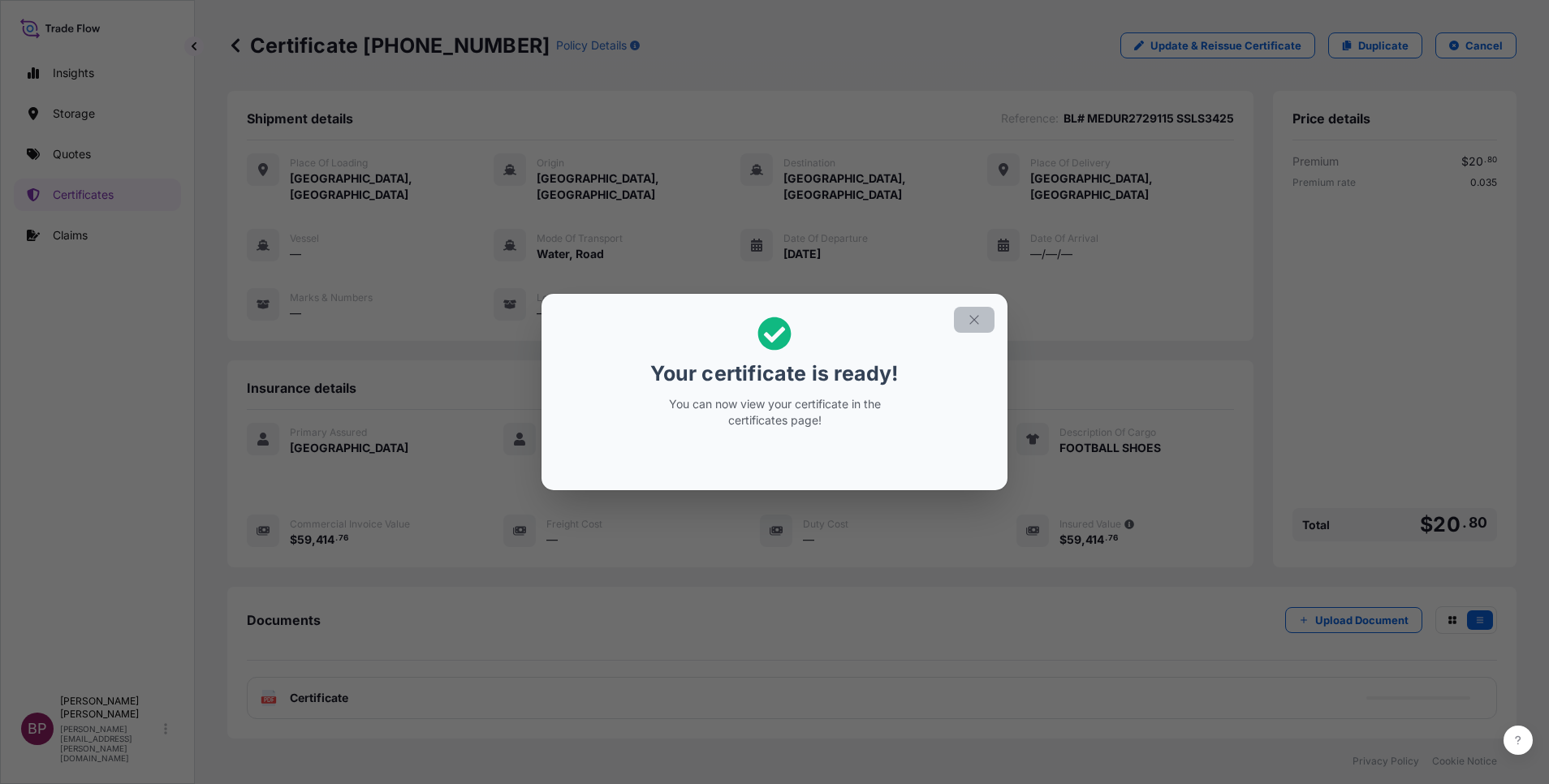
click at [967, 324] on icon "button" at bounding box center [974, 320] width 15 height 15
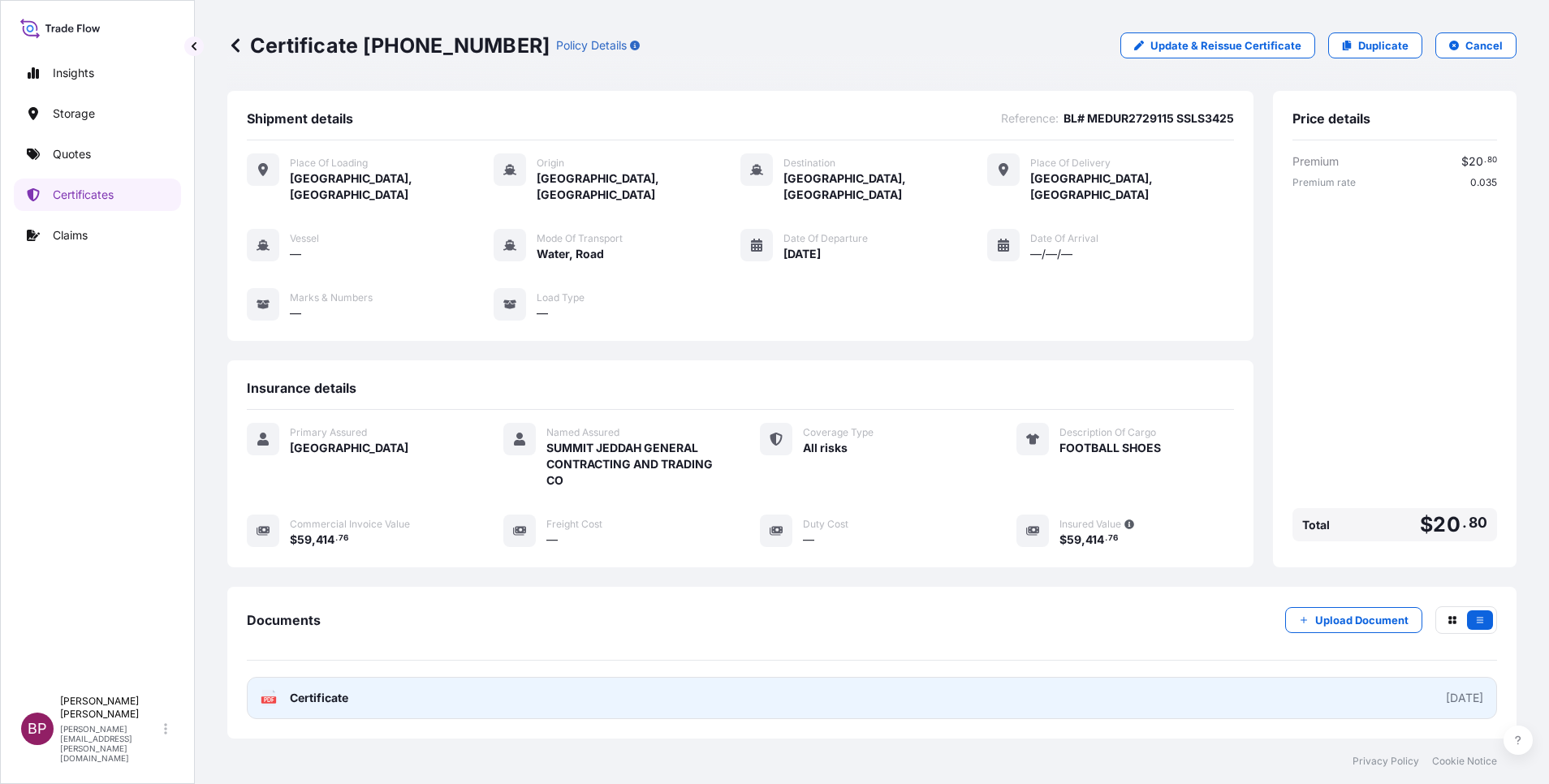
click at [312, 690] on span "Certificate" at bounding box center [319, 698] width 59 height 16
